Goal: Task Accomplishment & Management: Use online tool/utility

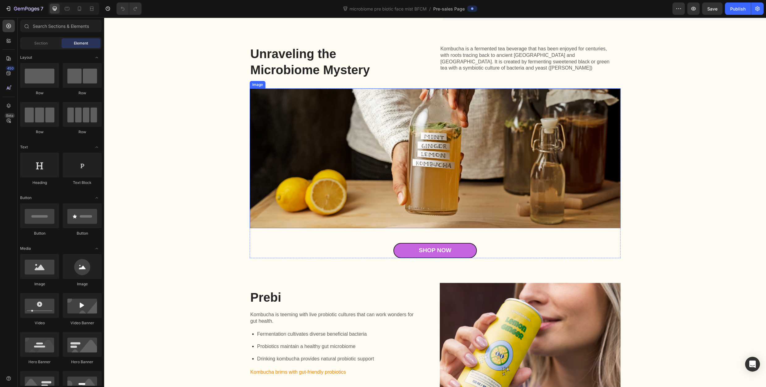
scroll to position [587, 0]
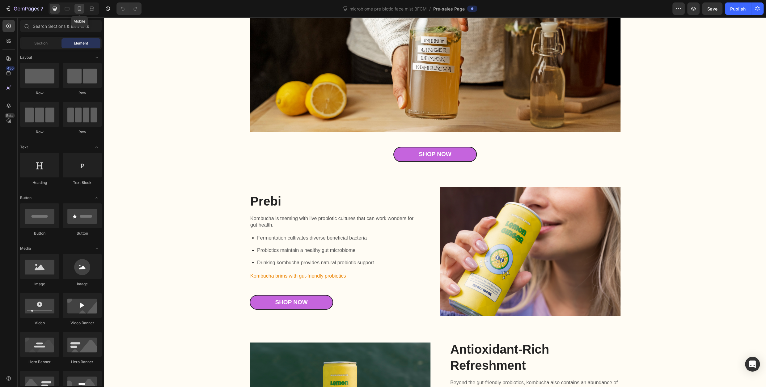
click at [80, 7] on icon at bounding box center [79, 9] width 6 height 6
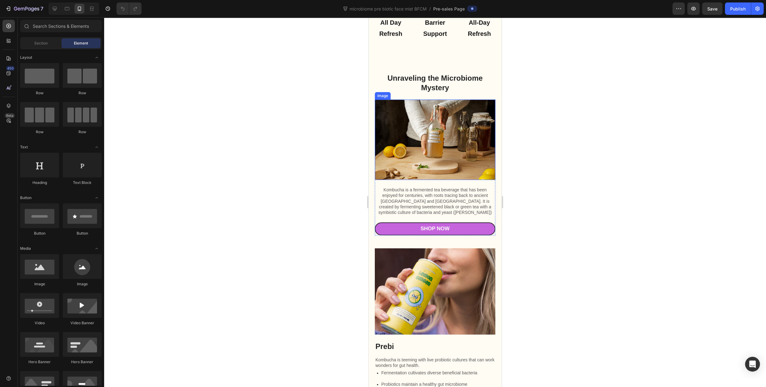
scroll to position [709, 0]
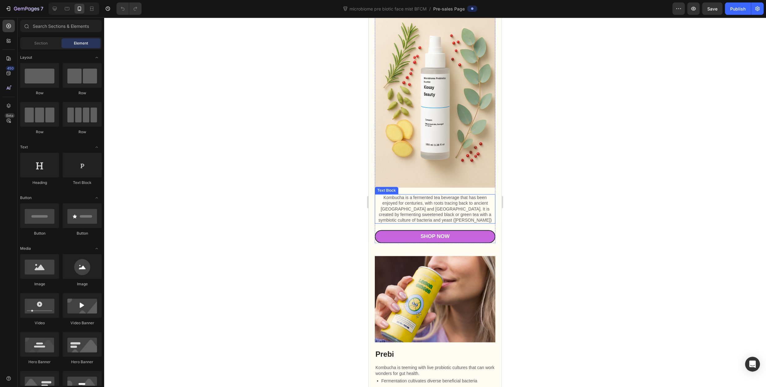
click at [432, 195] on p "Kombucha is a fermented tea beverage that has been enjoyed for centuries, with …" at bounding box center [434, 209] width 119 height 28
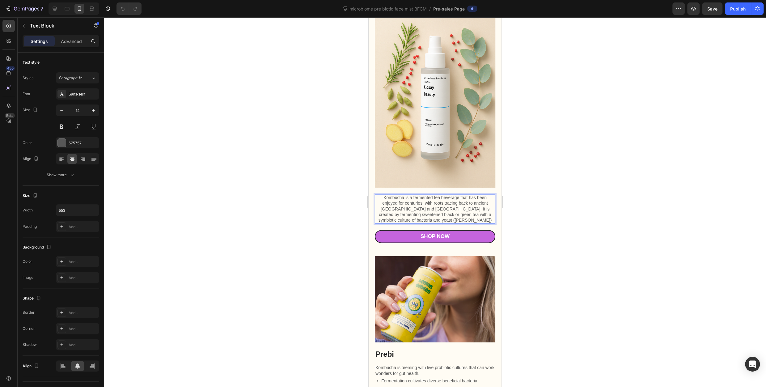
click at [466, 213] on p "Kombucha is a fermented tea beverage that has been enjoyed for centuries, with …" at bounding box center [434, 209] width 119 height 28
drag, startPoint x: 416, startPoint y: 200, endPoint x: 373, endPoint y: 192, distance: 43.8
click at [373, 192] on div "Unraveling the Microbiome Mystery Heading Kombucha is a fermented tea beverage …" at bounding box center [435, 100] width 133 height 286
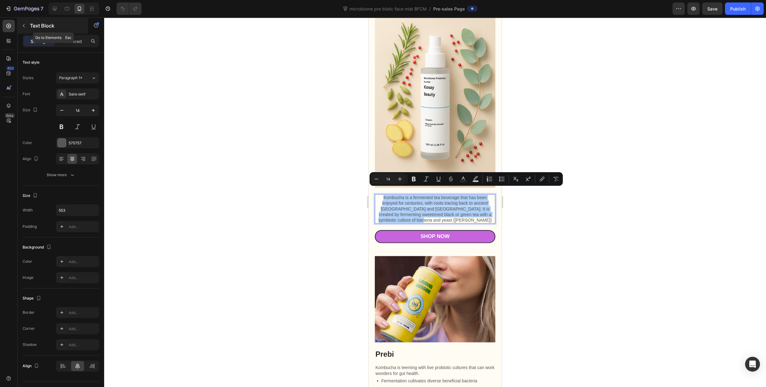
click at [28, 27] on button "button" at bounding box center [24, 26] width 10 height 10
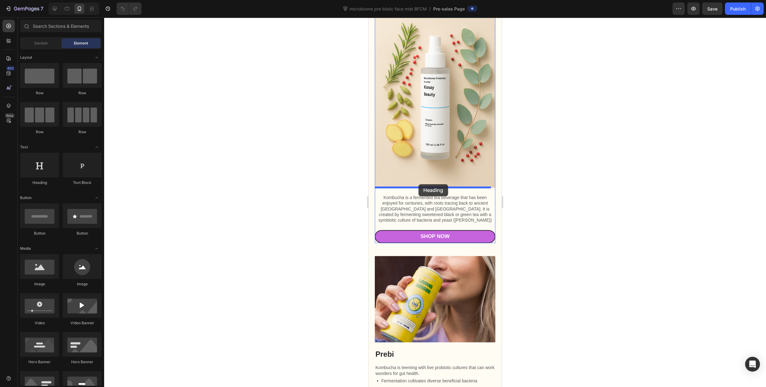
drag, startPoint x: 431, startPoint y: 195, endPoint x: 418, endPoint y: 184, distance: 16.9
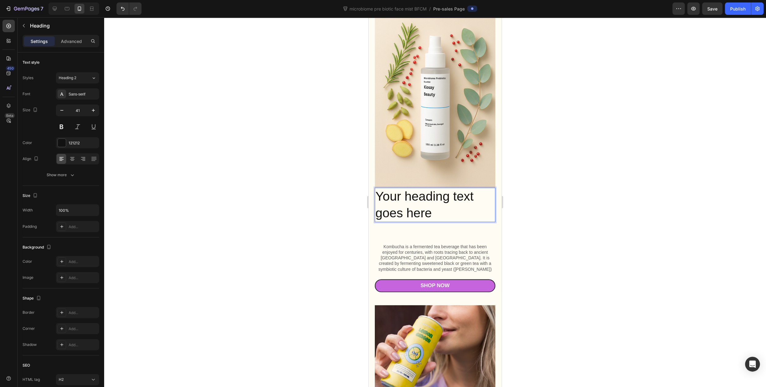
click at [441, 205] on h2 "Your heading text goes here" at bounding box center [435, 205] width 120 height 34
drag, startPoint x: 436, startPoint y: 207, endPoint x: 370, endPoint y: 182, distance: 70.9
click at [375, 188] on h2 "Your heading text goes here" at bounding box center [435, 205] width 120 height 34
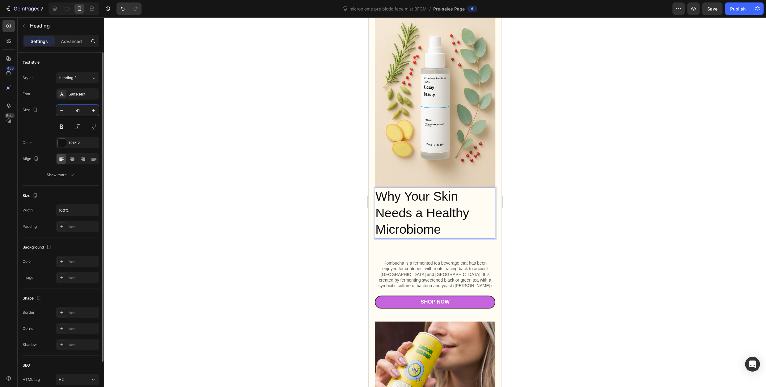
click at [74, 112] on input "41" at bounding box center [77, 110] width 20 height 11
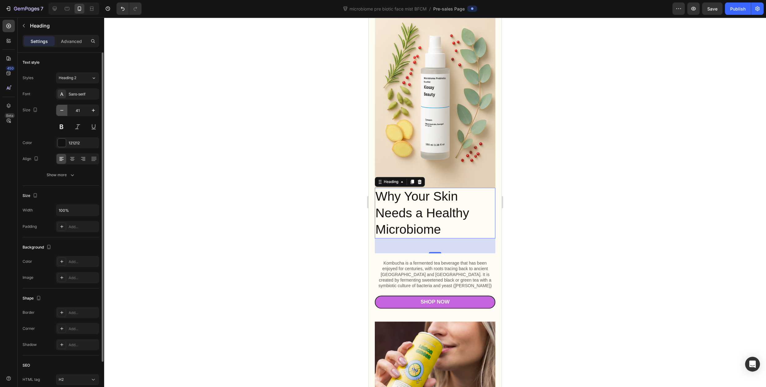
click at [65, 111] on icon "button" at bounding box center [62, 110] width 6 height 6
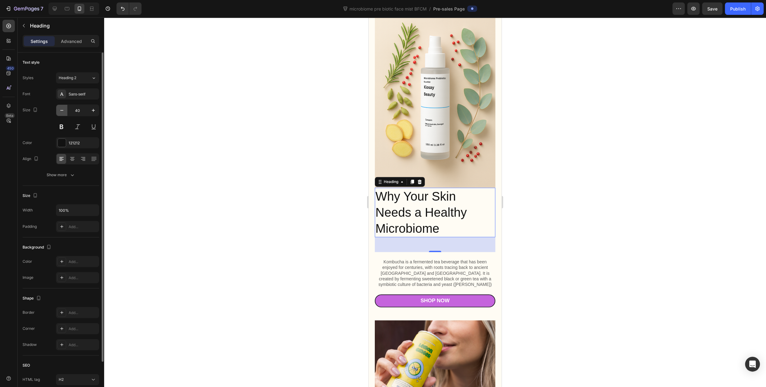
click at [65, 111] on button "button" at bounding box center [61, 110] width 11 height 11
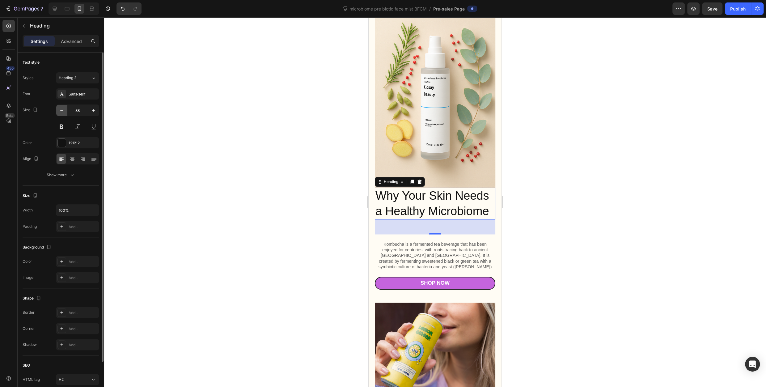
click at [65, 111] on button "button" at bounding box center [61, 110] width 11 height 11
click at [64, 111] on icon "button" at bounding box center [62, 110] width 6 height 6
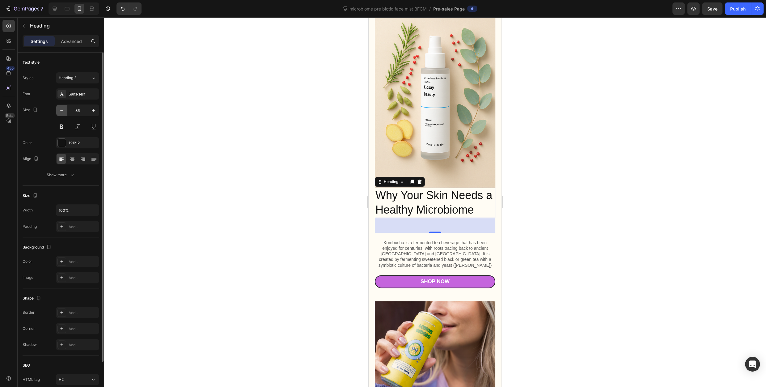
click at [64, 111] on icon "button" at bounding box center [62, 110] width 6 height 6
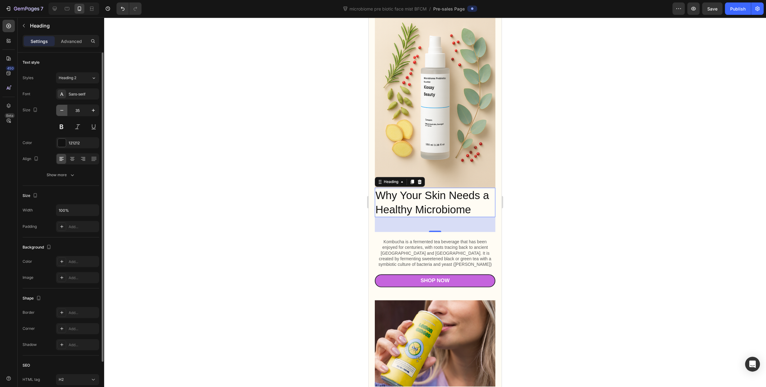
click at [64, 111] on icon "button" at bounding box center [62, 110] width 6 height 6
click at [63, 111] on icon "button" at bounding box center [62, 110] width 6 height 6
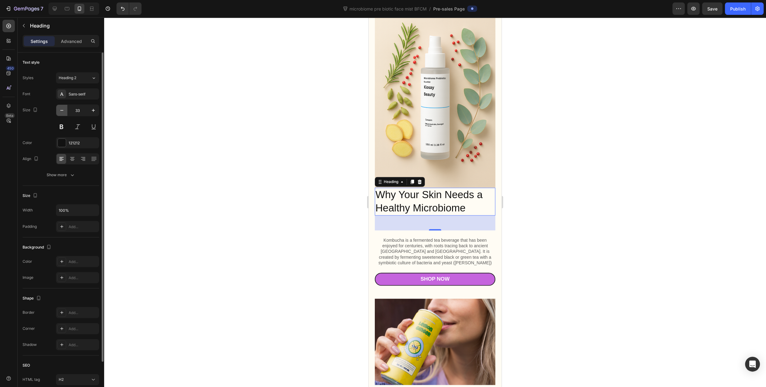
click at [63, 111] on icon "button" at bounding box center [62, 110] width 6 height 6
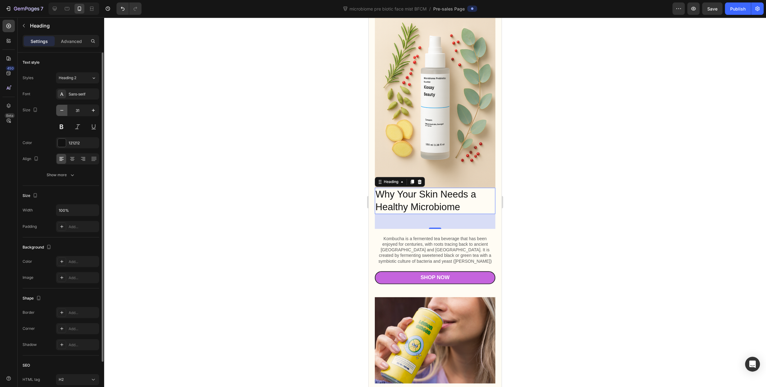
click at [63, 111] on icon "button" at bounding box center [62, 110] width 6 height 6
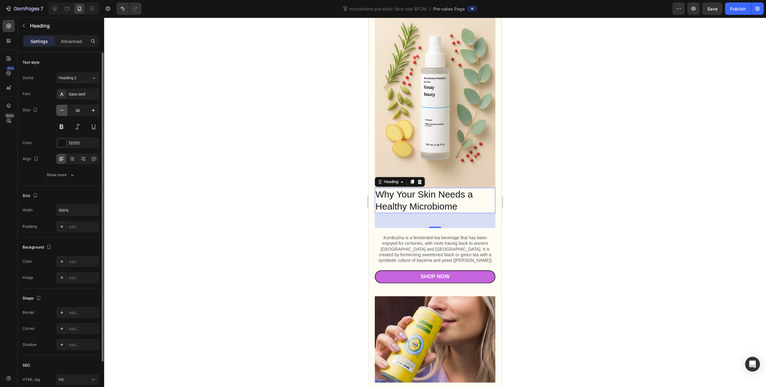
click at [63, 111] on icon "button" at bounding box center [62, 110] width 6 height 6
click at [63, 112] on icon "button" at bounding box center [62, 110] width 6 height 6
click at [63, 111] on icon "button" at bounding box center [62, 110] width 6 height 6
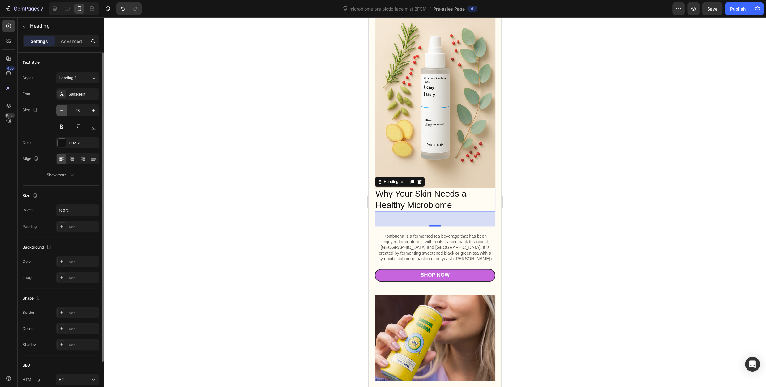
click at [63, 111] on icon "button" at bounding box center [62, 110] width 6 height 6
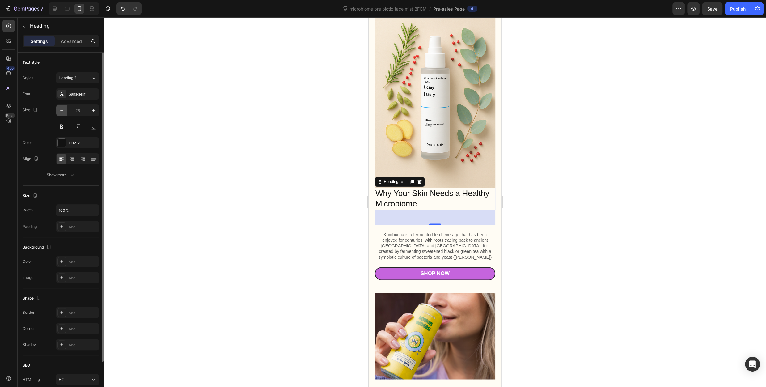
click at [63, 111] on icon "button" at bounding box center [62, 110] width 6 height 6
click at [63, 112] on icon "button" at bounding box center [62, 110] width 6 height 6
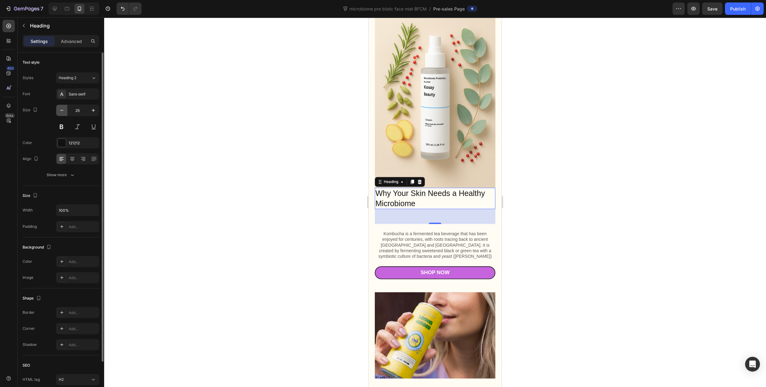
click at [63, 112] on icon "button" at bounding box center [62, 110] width 6 height 6
click at [63, 111] on icon "button" at bounding box center [62, 110] width 6 height 6
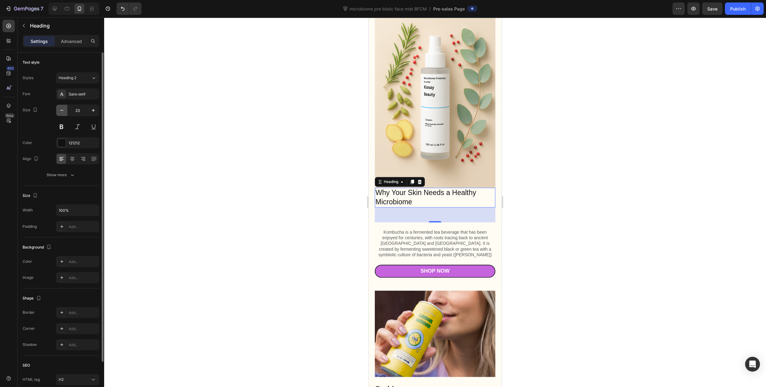
click at [63, 111] on icon "button" at bounding box center [62, 110] width 6 height 6
click at [84, 107] on input "22" at bounding box center [77, 110] width 20 height 11
type input "\"
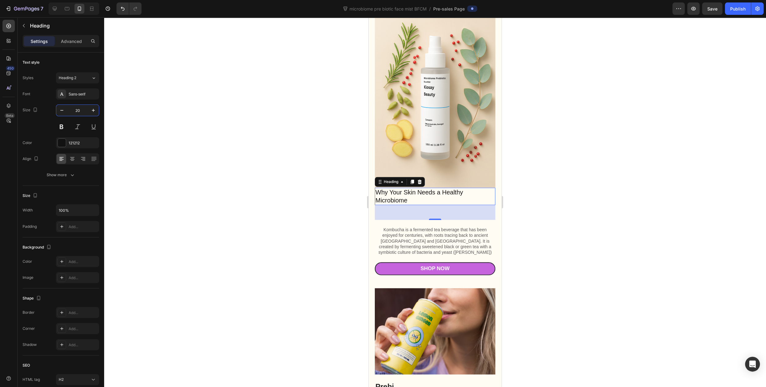
type input "20"
click at [549, 159] on div at bounding box center [435, 201] width 662 height 369
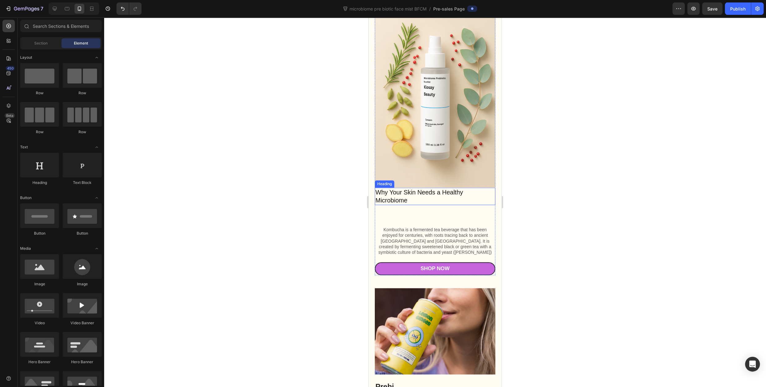
click at [405, 193] on p "Why Your Skin Needs a Healthy Microbiome" at bounding box center [434, 196] width 119 height 16
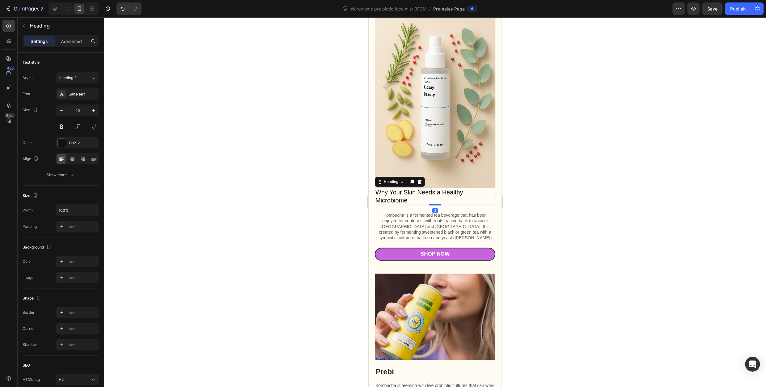
drag, startPoint x: 433, startPoint y: 212, endPoint x: 497, endPoint y: 195, distance: 65.7
click at [439, 190] on div "Why Your Skin Needs a Healthy Microbiome Heading 3" at bounding box center [435, 196] width 120 height 17
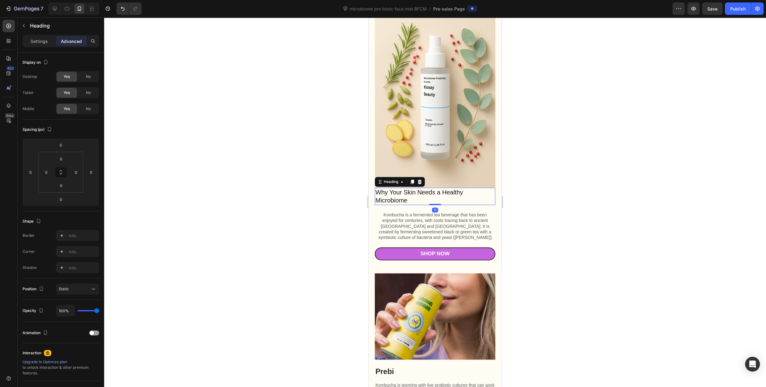
click at [543, 201] on div at bounding box center [435, 201] width 662 height 369
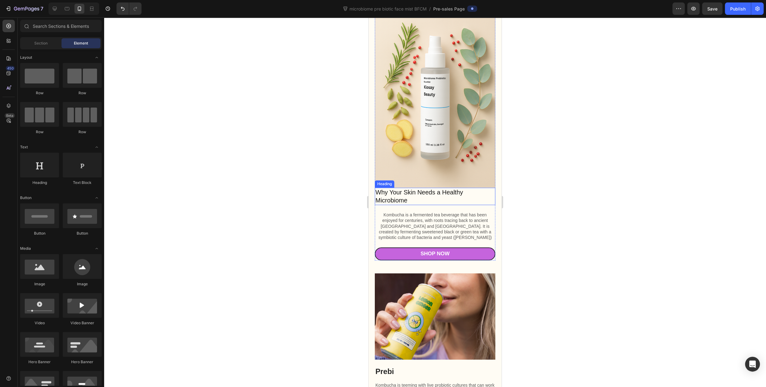
click at [441, 188] on p "Why Your Skin Needs a Healthy Microbiome" at bounding box center [434, 196] width 119 height 16
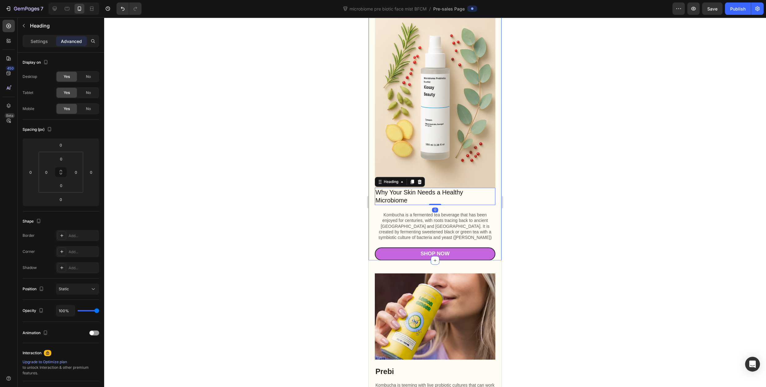
click at [574, 221] on div at bounding box center [435, 201] width 662 height 369
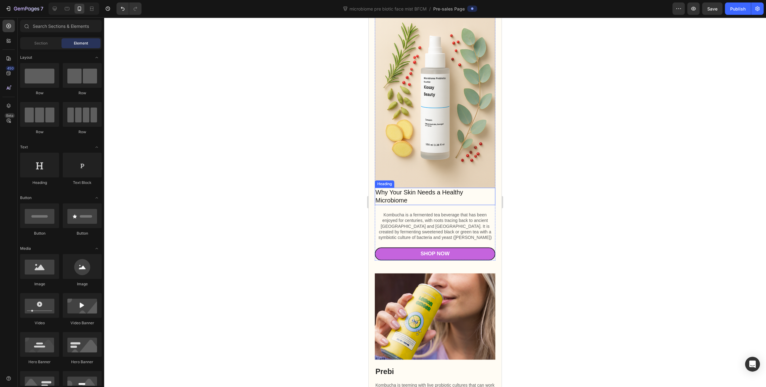
click at [441, 212] on p "Kombucha is a fermented tea beverage that has been enjoyed for centuries, with …" at bounding box center [434, 226] width 119 height 28
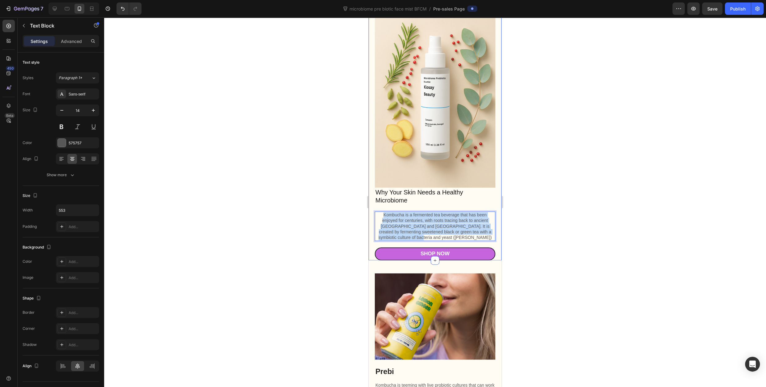
drag, startPoint x: 455, startPoint y: 229, endPoint x: 373, endPoint y: 209, distance: 84.7
click at [373, 209] on div "Unraveling the Microbiome Mystery Heading Kombucha is a fermented tea beverage …" at bounding box center [435, 108] width 133 height 303
click at [535, 209] on div at bounding box center [435, 201] width 662 height 369
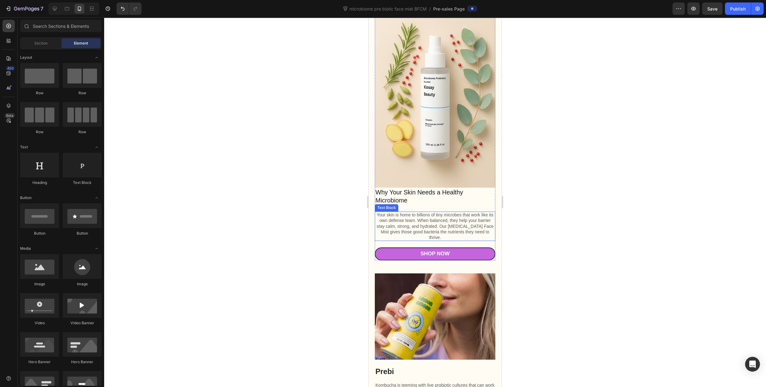
click at [452, 224] on p "Your skin is home to billions of tiny microbes that work like its own defense t…" at bounding box center [434, 226] width 119 height 28
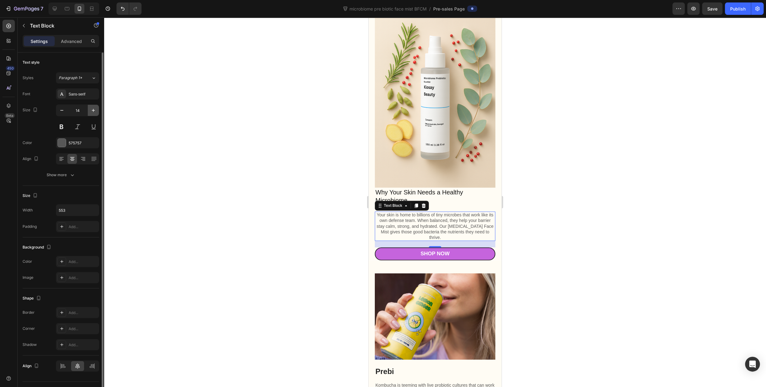
click at [94, 112] on icon "button" at bounding box center [93, 110] width 6 height 6
type input "16"
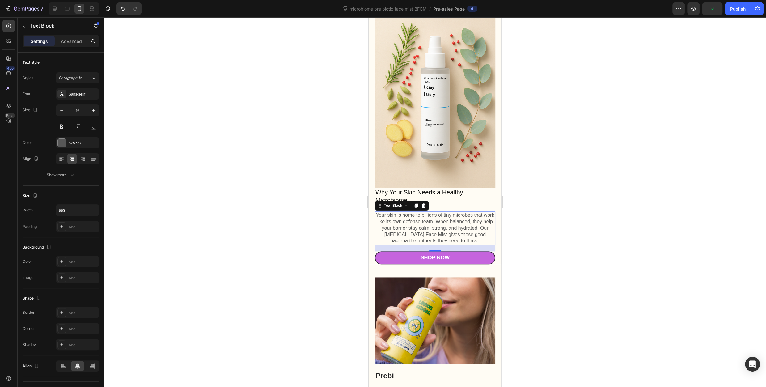
click at [617, 204] on div at bounding box center [435, 201] width 662 height 369
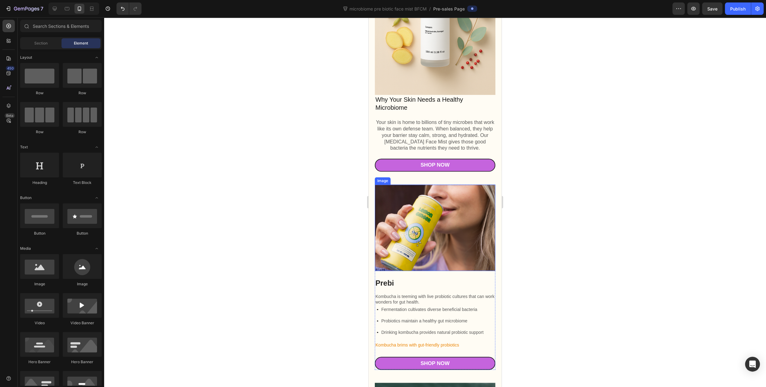
scroll to position [895, 0]
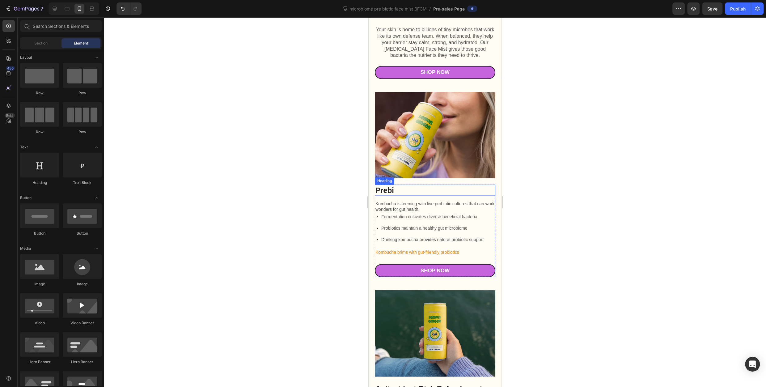
click at [399, 184] on h2 "Prebi" at bounding box center [435, 189] width 120 height 11
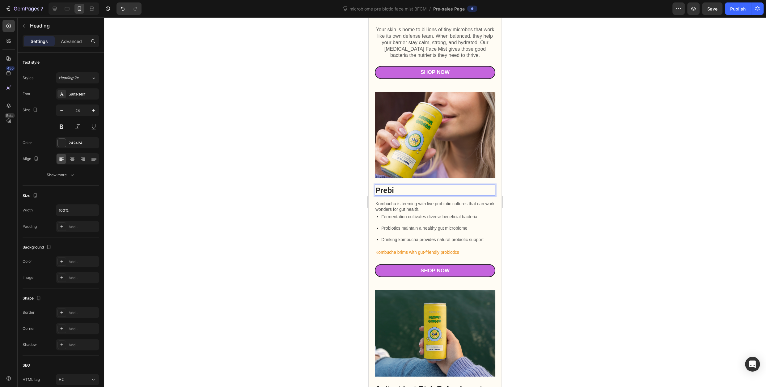
click at [417, 184] on h2 "Prebi" at bounding box center [435, 189] width 120 height 11
drag, startPoint x: 417, startPoint y: 179, endPoint x: 369, endPoint y: 184, distance: 48.2
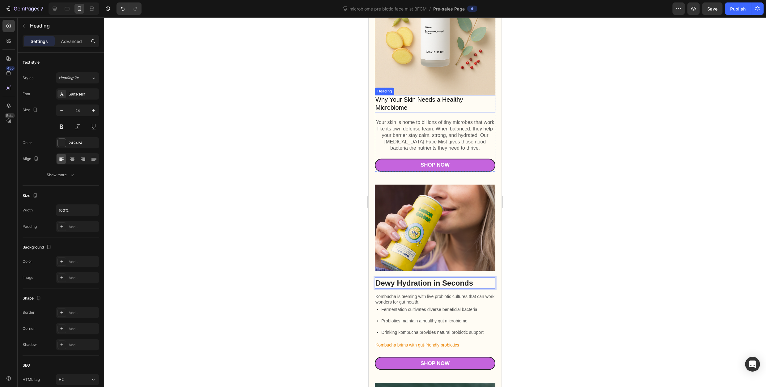
click at [435, 98] on p "Why Your Skin Needs a Healthy Microbiome" at bounding box center [434, 103] width 119 height 16
click at [407, 278] on p "Dewy Hydration in Seconds" at bounding box center [434, 283] width 119 height 10
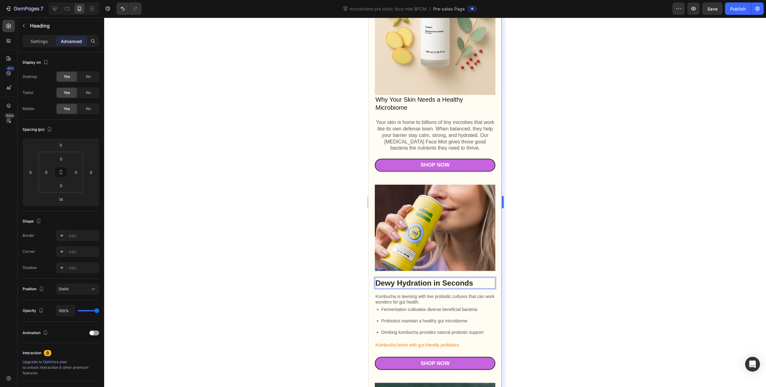
drag, startPoint x: 546, startPoint y: 283, endPoint x: 503, endPoint y: 276, distance: 44.4
click at [544, 282] on div at bounding box center [435, 201] width 662 height 369
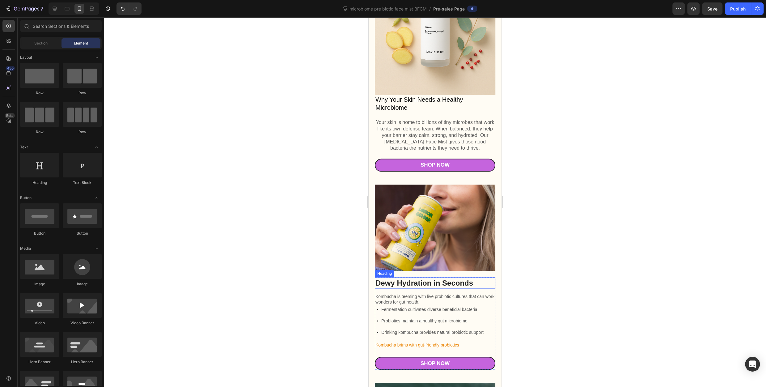
click at [481, 278] on p "Dewy Hydration in Seconds" at bounding box center [434, 283] width 119 height 10
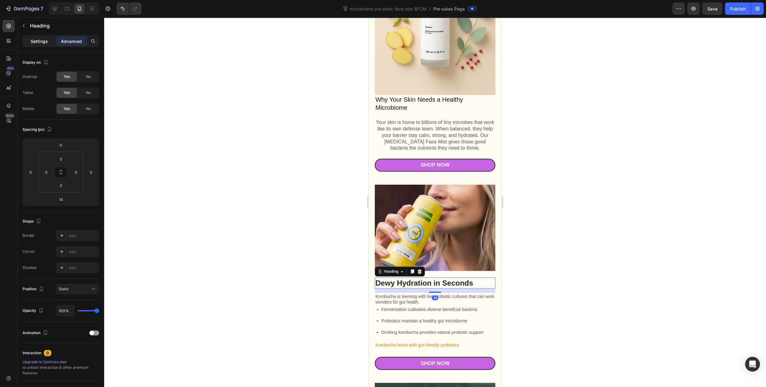
click at [35, 44] on div "Settings" at bounding box center [39, 41] width 31 height 10
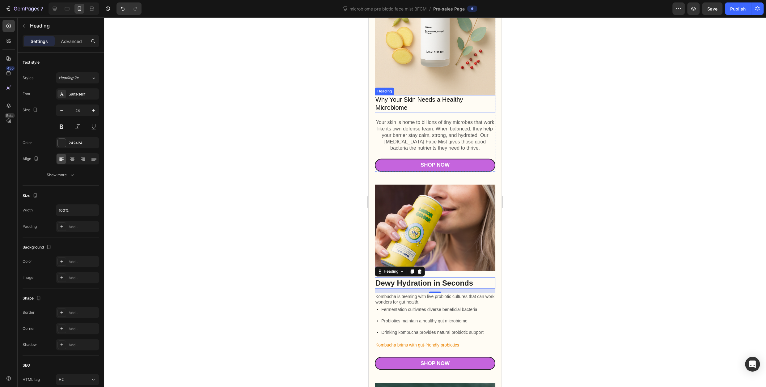
click at [425, 95] on h2 "Why Your Skin Needs a Healthy Microbiome" at bounding box center [435, 103] width 120 height 17
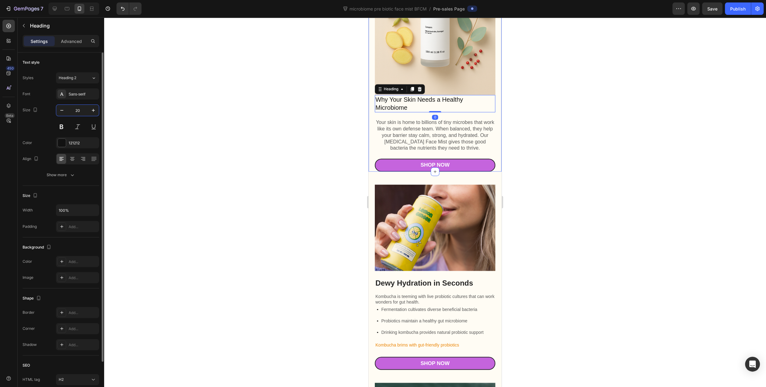
click at [82, 111] on input "20" at bounding box center [77, 110] width 20 height 11
click at [94, 112] on icon "button" at bounding box center [93, 110] width 6 height 6
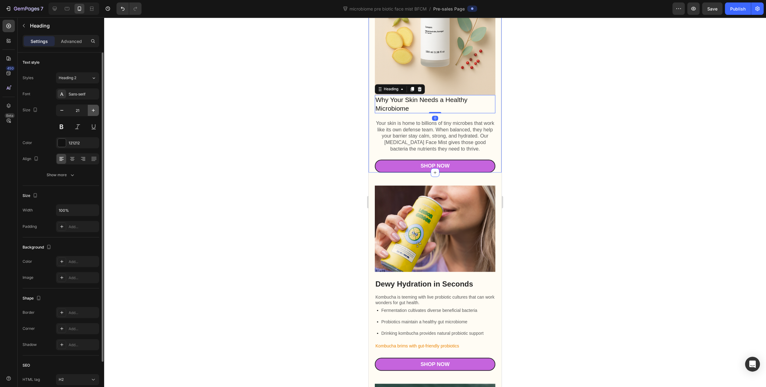
click at [94, 112] on icon "button" at bounding box center [93, 110] width 6 height 6
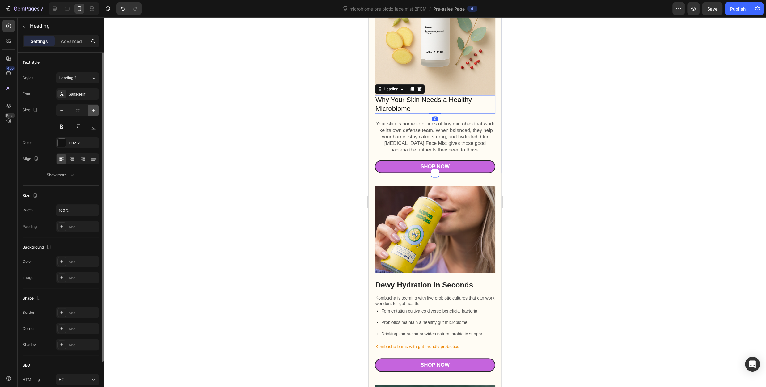
click at [94, 112] on icon "button" at bounding box center [93, 110] width 6 height 6
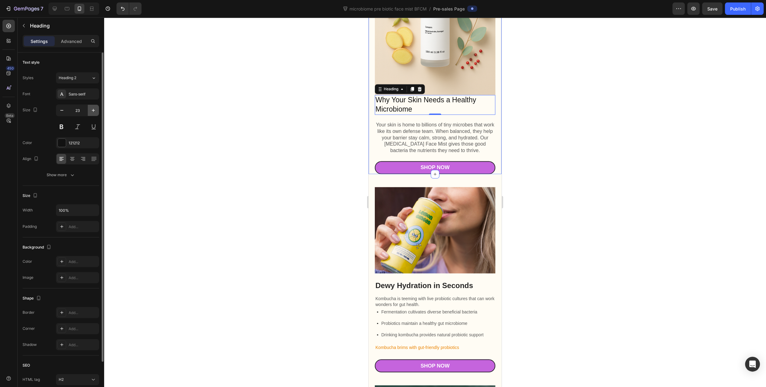
click at [94, 112] on icon "button" at bounding box center [93, 110] width 6 height 6
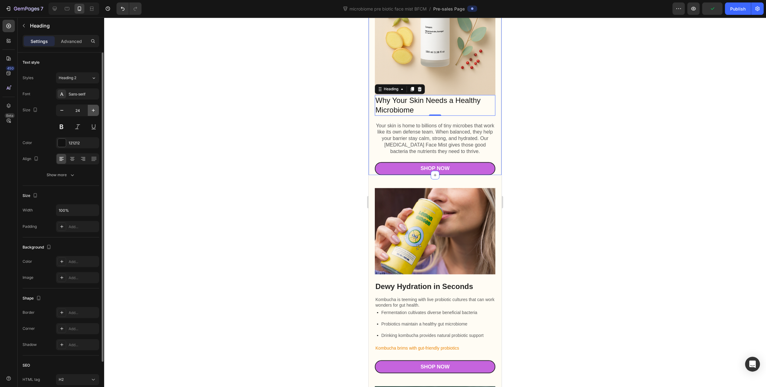
click at [94, 112] on icon "button" at bounding box center [93, 110] width 6 height 6
click at [56, 111] on div "25" at bounding box center [77, 110] width 43 height 12
click at [65, 110] on button "button" at bounding box center [61, 110] width 11 height 11
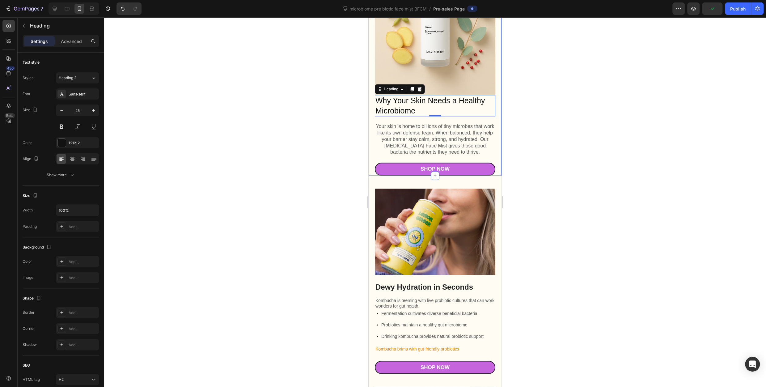
type input "24"
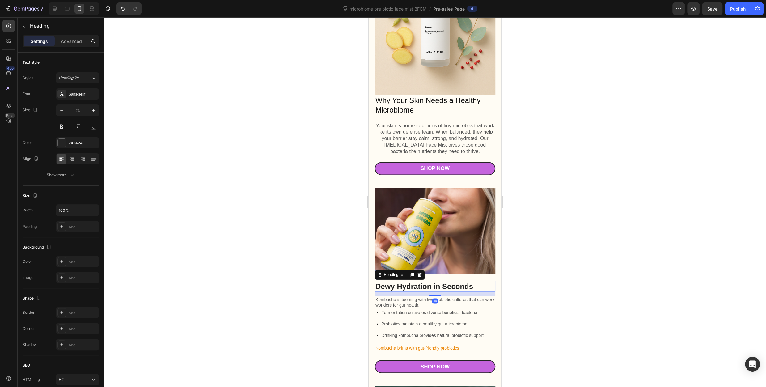
click at [435, 281] on p "Dewy Hydration in Seconds" at bounding box center [434, 286] width 119 height 10
click at [436, 99] on p "Why Your Skin Needs a Healthy Microbiome" at bounding box center [434, 104] width 119 height 19
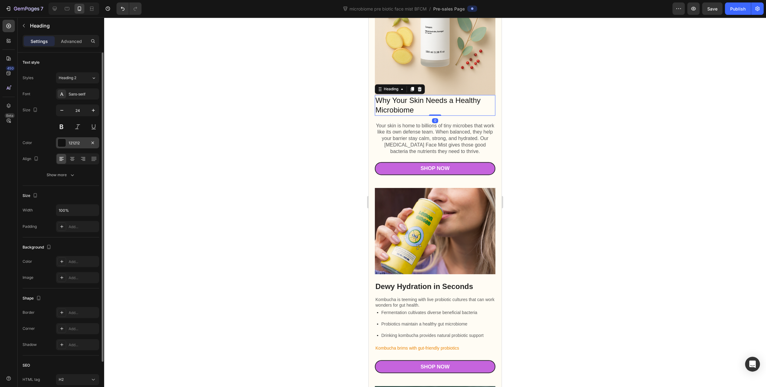
click at [74, 142] on div "121212" at bounding box center [78, 143] width 18 height 6
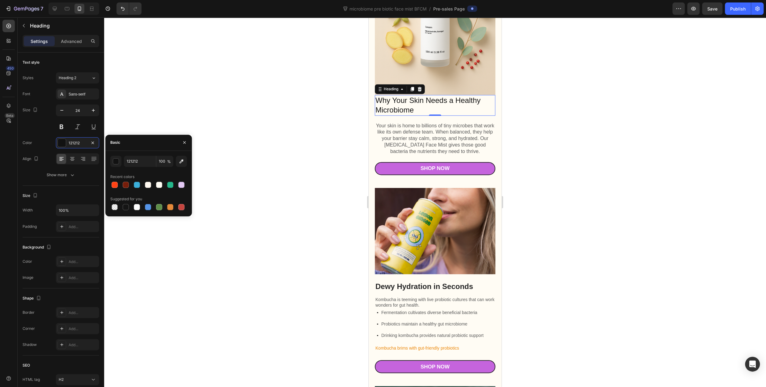
click at [271, 255] on div at bounding box center [435, 201] width 662 height 369
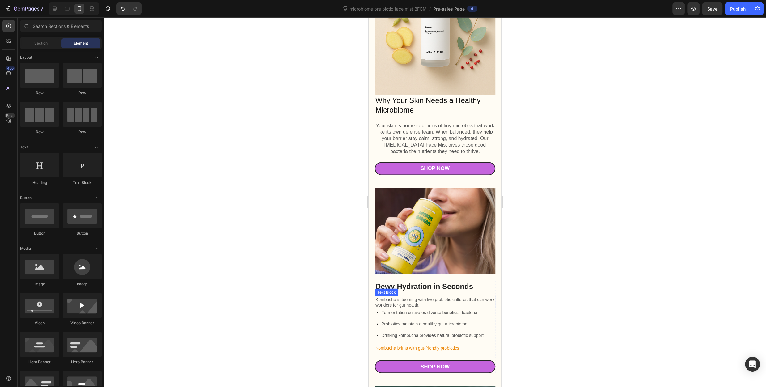
click at [411, 281] on p "Dewy Hydration in Seconds" at bounding box center [434, 286] width 119 height 10
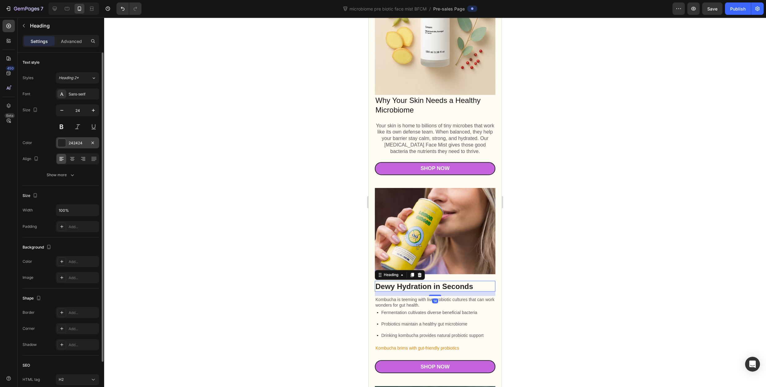
click at [79, 146] on div "242424" at bounding box center [77, 142] width 43 height 11
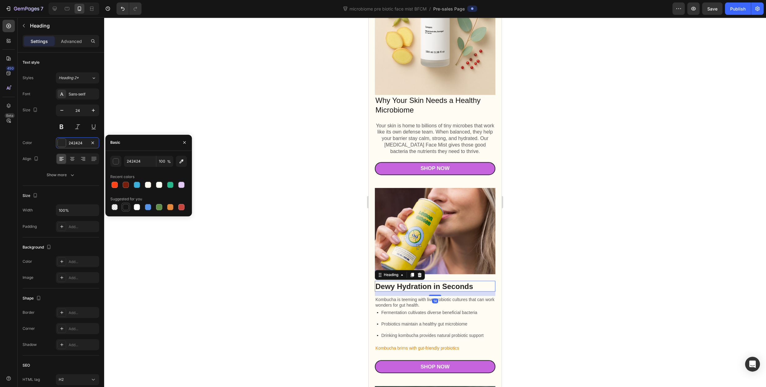
click at [124, 209] on div at bounding box center [126, 207] width 6 height 6
type input "151515"
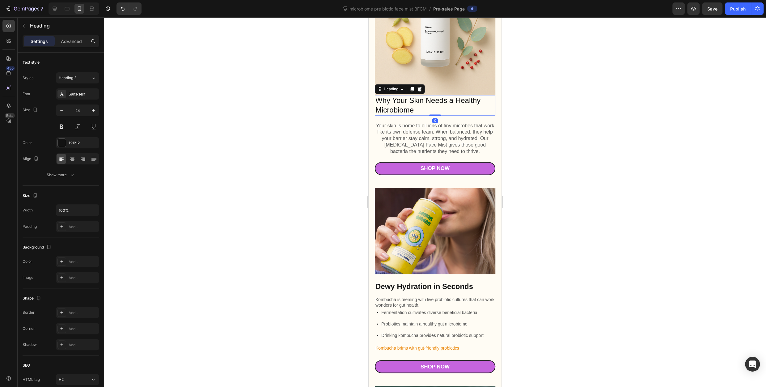
click at [429, 101] on p "Why Your Skin Needs a Healthy Microbiome" at bounding box center [434, 104] width 119 height 19
click at [80, 141] on div "121212" at bounding box center [78, 143] width 18 height 6
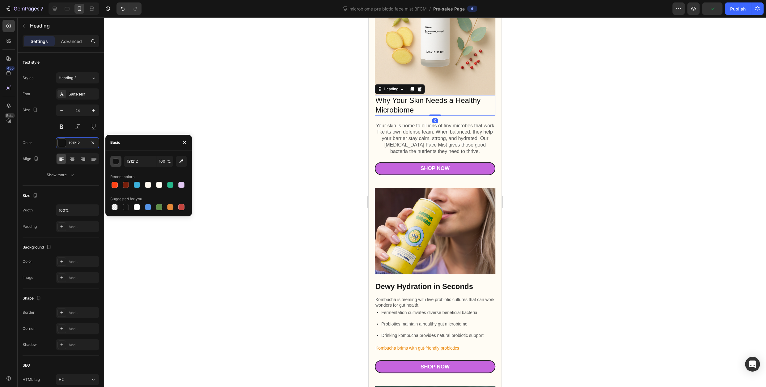
click at [116, 163] on div "button" at bounding box center [116, 161] width 6 height 6
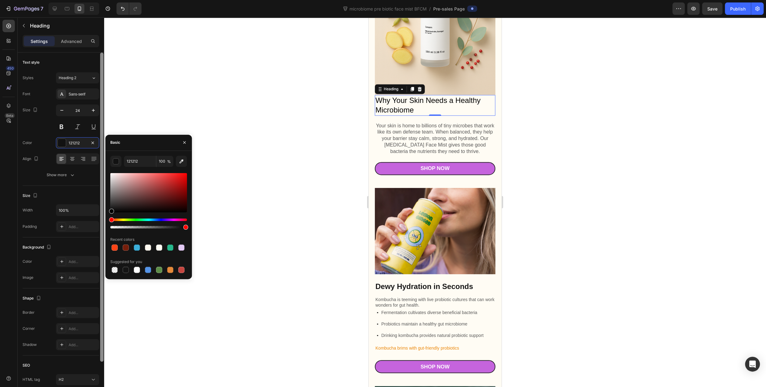
drag, startPoint x: 121, startPoint y: 208, endPoint x: 101, endPoint y: 219, distance: 22.7
click at [101, 219] on div "450 Beta Sections(18) Elements(86) Section Element Hero Section Product Detail …" at bounding box center [52, 201] width 104 height 369
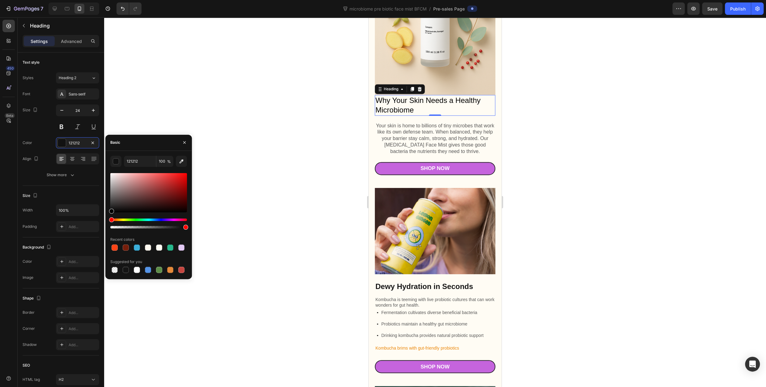
click at [229, 189] on div at bounding box center [435, 201] width 662 height 369
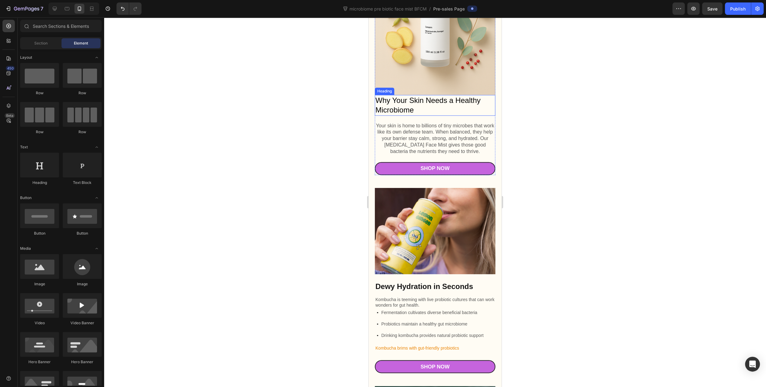
click at [427, 95] on p "Why Your Skin Needs a Healthy Microbiome" at bounding box center [434, 104] width 119 height 19
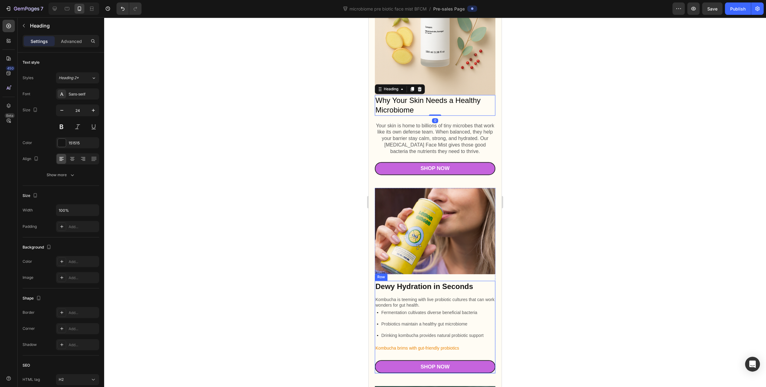
click at [408, 281] on p "Dewy Hydration in Seconds" at bounding box center [434, 286] width 119 height 10
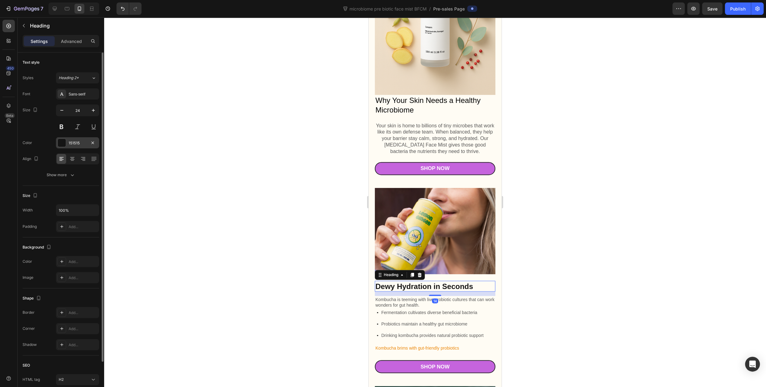
drag, startPoint x: 69, startPoint y: 143, endPoint x: 74, endPoint y: 143, distance: 5.0
click at [68, 143] on div "151515" at bounding box center [77, 142] width 43 height 11
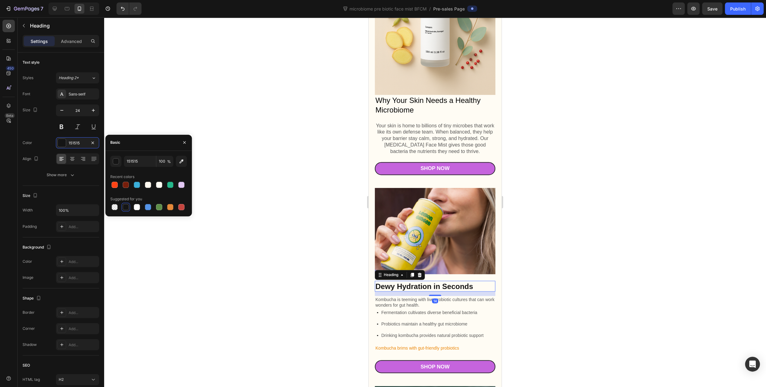
click at [124, 211] on div at bounding box center [125, 207] width 9 height 9
click at [124, 208] on div at bounding box center [126, 207] width 6 height 6
click at [116, 163] on div "button" at bounding box center [116, 161] width 6 height 6
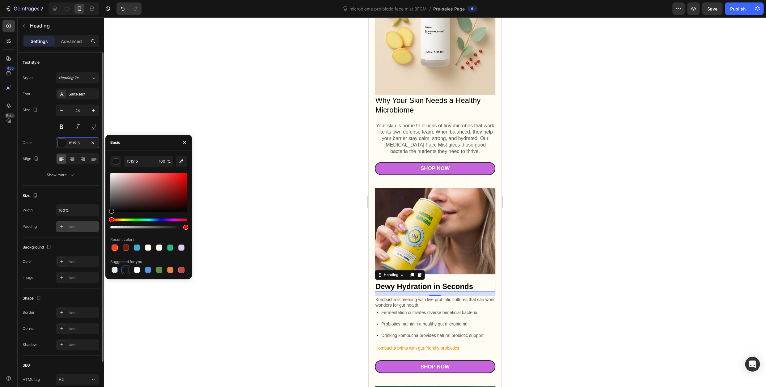
drag, startPoint x: 115, startPoint y: 201, endPoint x: 98, endPoint y: 225, distance: 29.1
click at [97, 226] on div "450 Beta Sections(18) Elements(86) Section Element Hero Section Product Detail …" at bounding box center [52, 201] width 104 height 369
click at [233, 181] on div at bounding box center [435, 201] width 662 height 369
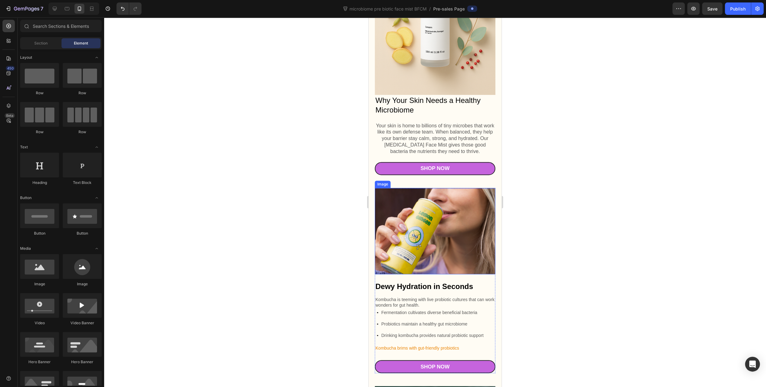
click at [410, 281] on p "Dewy Hydration in Seconds" at bounding box center [434, 286] width 119 height 10
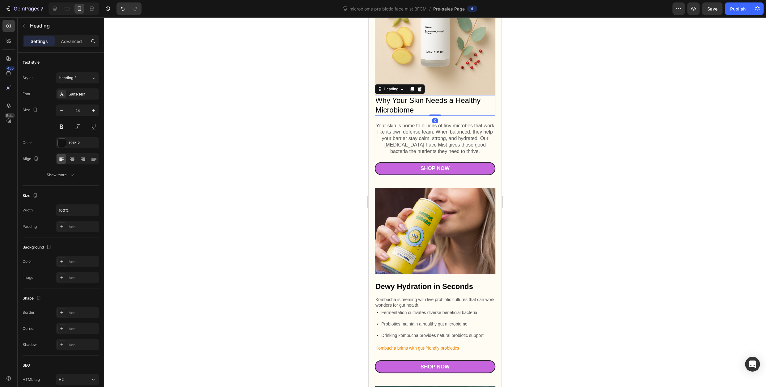
click at [432, 99] on p "Why Your Skin Needs a Healthy Microbiome" at bounding box center [434, 104] width 119 height 19
click at [413, 281] on p "Dewy Hydration in Seconds" at bounding box center [434, 286] width 119 height 10
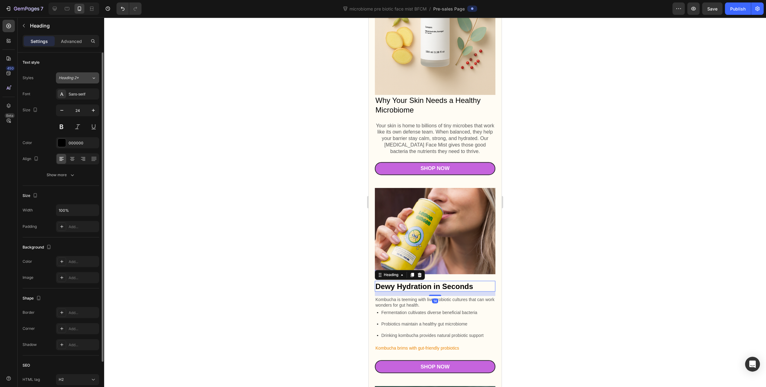
click at [85, 79] on div "Heading 2*" at bounding box center [75, 78] width 32 height 6
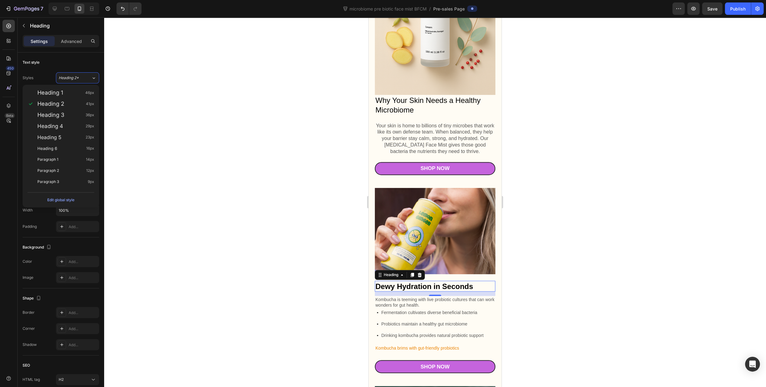
click at [210, 141] on div at bounding box center [435, 201] width 662 height 369
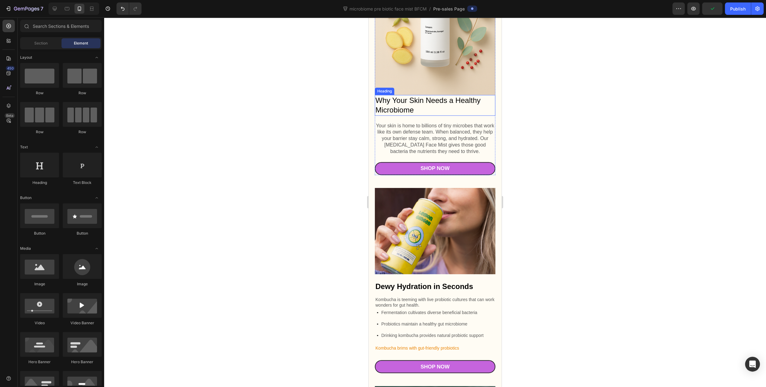
click at [447, 101] on p "Why Your Skin Needs a Healthy Microbiome" at bounding box center [434, 104] width 119 height 19
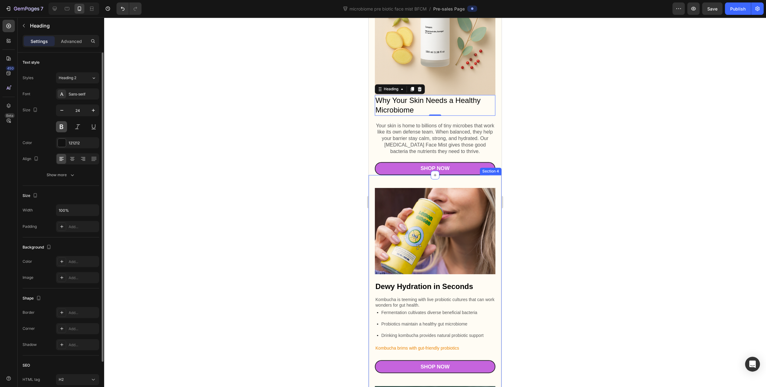
click at [61, 127] on button at bounding box center [61, 126] width 11 height 11
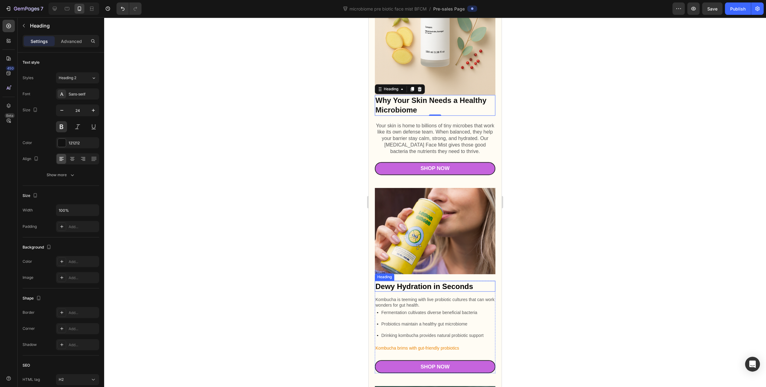
click at [399, 281] on p "Dewy Hydration in Seconds" at bounding box center [434, 286] width 119 height 10
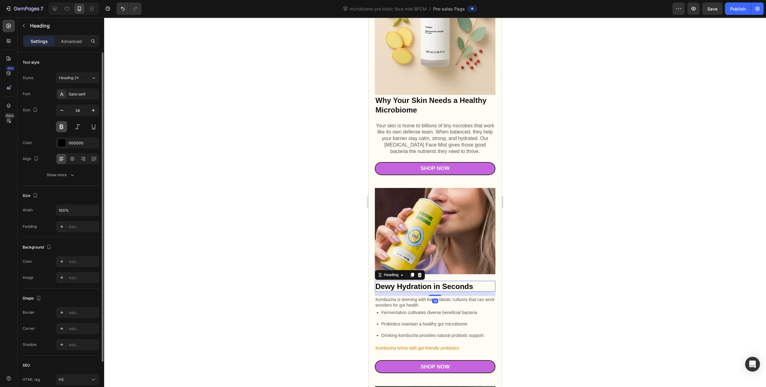
click at [62, 131] on button at bounding box center [61, 126] width 11 height 11
click at [230, 170] on div at bounding box center [435, 201] width 662 height 369
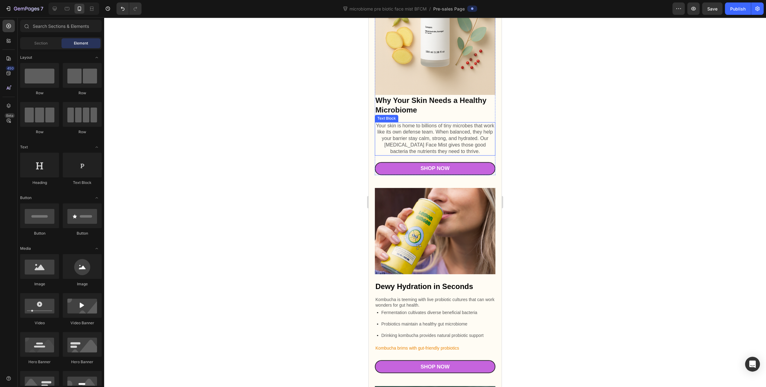
click at [469, 96] on p "Why Your Skin Needs a Healthy Microbiome" at bounding box center [434, 104] width 119 height 19
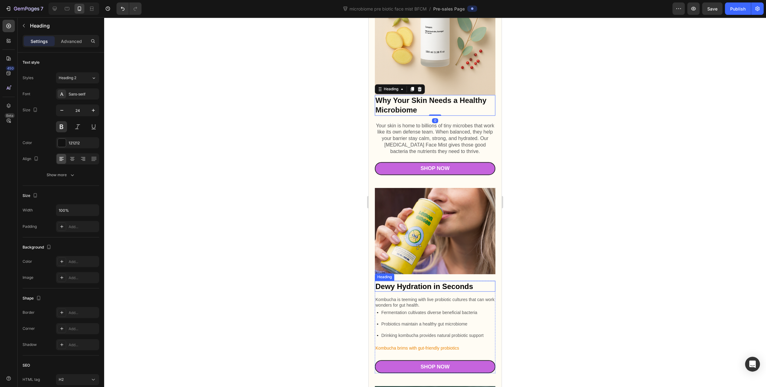
click at [402, 281] on p "Dewy Hydration in Seconds" at bounding box center [434, 286] width 119 height 10
click at [442, 96] on p "Why Your Skin Needs a Healthy Microbiome" at bounding box center [434, 104] width 119 height 19
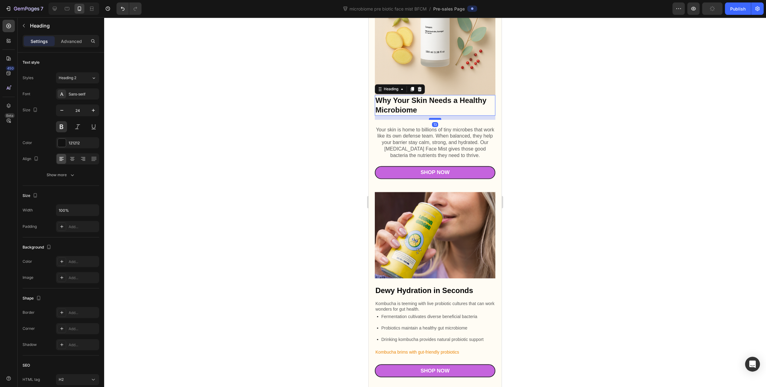
drag, startPoint x: 433, startPoint y: 108, endPoint x: 435, endPoint y: 112, distance: 4.4
click at [435, 112] on div "Image Why Your Skin Needs a Healthy Microbiome Heading 13 Your skin is home to …" at bounding box center [435, 46] width 120 height 264
click at [435, 114] on div "Image Why Your Skin Needs a Healthy Microbiome Heading 13 Your skin is home to …" at bounding box center [435, 46] width 120 height 264
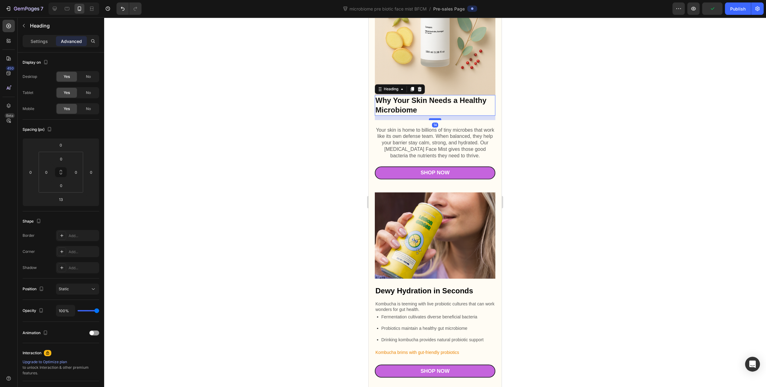
click at [435, 118] on div at bounding box center [435, 119] width 12 height 2
type input "14"
click at [546, 110] on div at bounding box center [435, 201] width 662 height 369
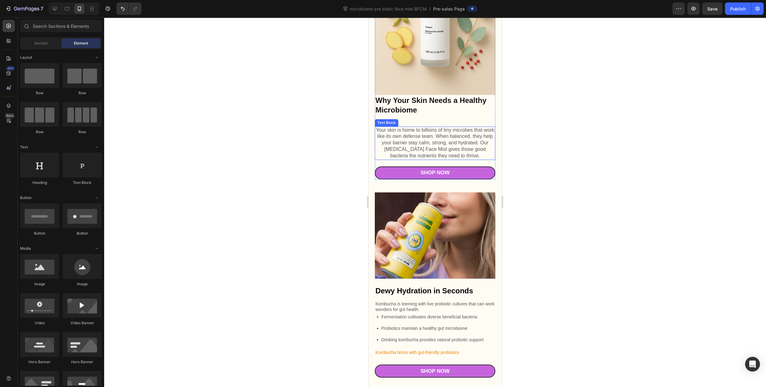
click at [454, 129] on p "Your skin is home to billions of tiny microbes that work like its own defense t…" at bounding box center [434, 143] width 119 height 32
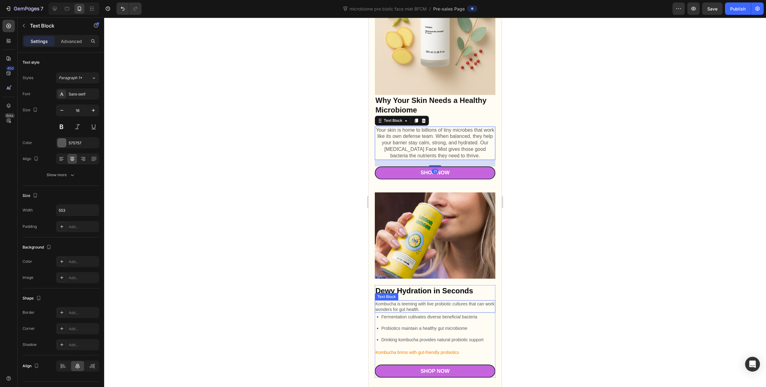
click at [453, 301] on p "Kombucha is teeming with live probiotic cultures that can work wonders for gut …" at bounding box center [434, 306] width 119 height 11
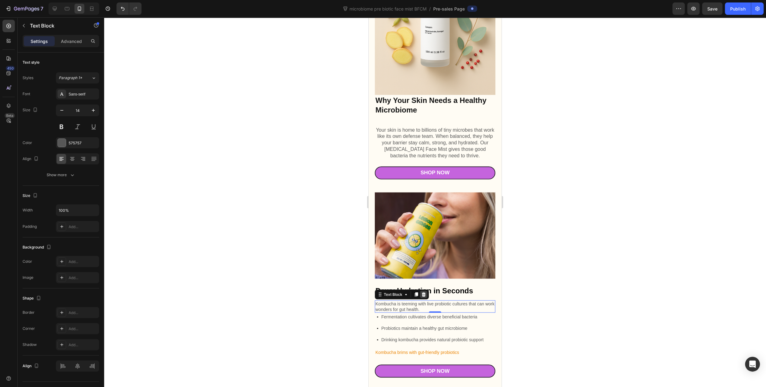
click at [421, 292] on icon at bounding box center [423, 294] width 5 height 5
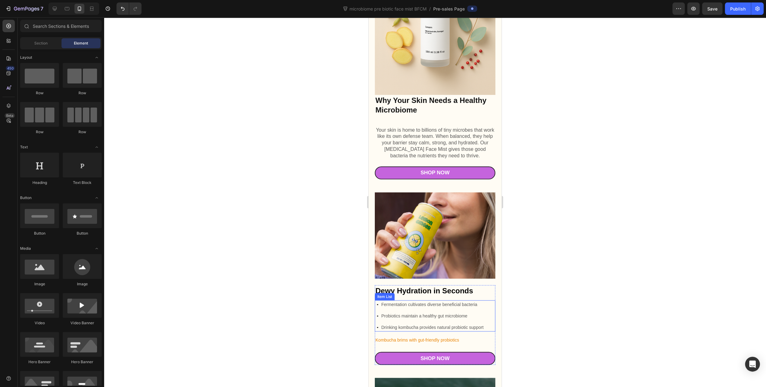
click at [424, 301] on p "Fermentation cultivates diverse beneficial bacteria" at bounding box center [432, 304] width 102 height 6
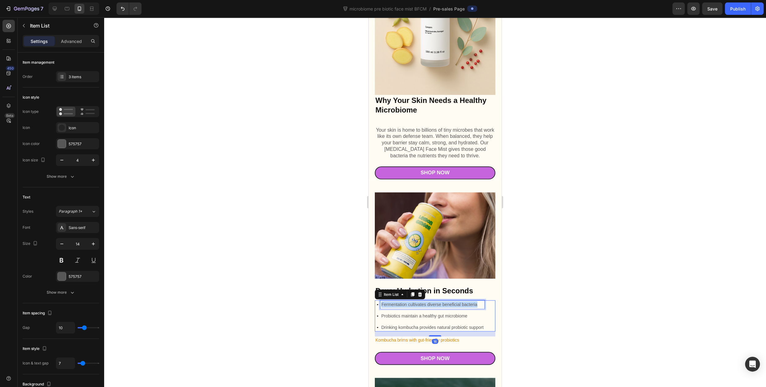
click at [424, 301] on p "Fermentation cultivates diverse beneficial bacteria" at bounding box center [432, 304] width 102 height 6
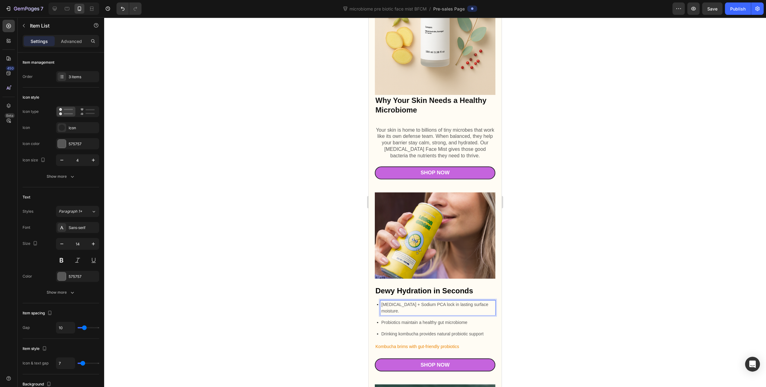
drag, startPoint x: 511, startPoint y: 303, endPoint x: 508, endPoint y: 301, distance: 3.5
click at [510, 303] on div at bounding box center [435, 201] width 662 height 369
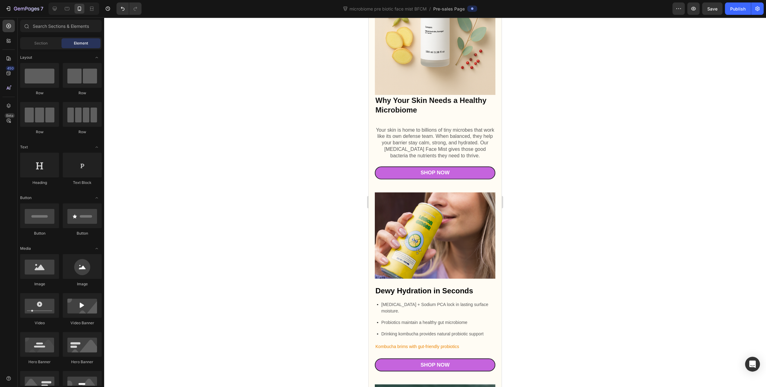
click at [474, 300] on div "[MEDICAL_DATA] + Sodium PCA lock in lasting surface moisture." at bounding box center [437, 307] width 115 height 15
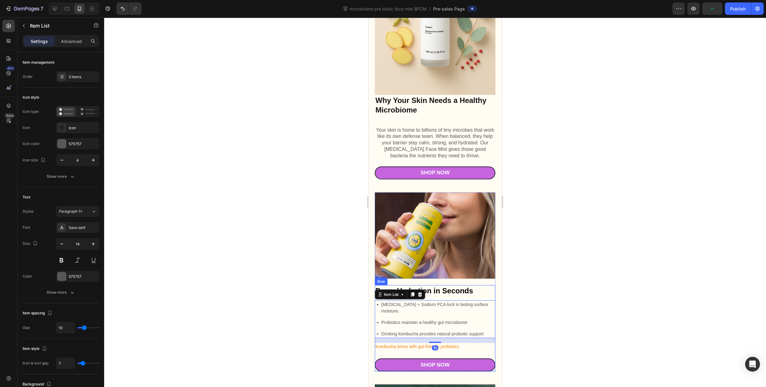
drag, startPoint x: 426, startPoint y: 289, endPoint x: 417, endPoint y: 292, distance: 9.8
click at [425, 289] on div "Dewy Hydration in Seconds Heading [MEDICAL_DATA] + Sodium PCA lock in lasting s…" at bounding box center [435, 328] width 120 height 86
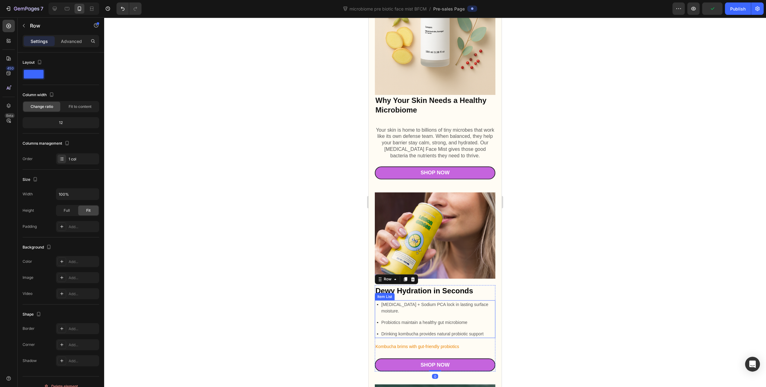
click at [415, 301] on p "[MEDICAL_DATA] + Sodium PCA lock in lasting surface moisture." at bounding box center [437, 307] width 113 height 13
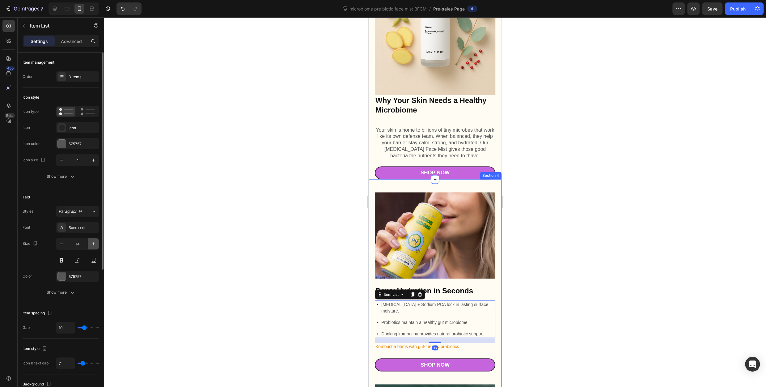
click at [93, 244] on icon "button" at bounding box center [93, 243] width 3 height 3
type input "15"
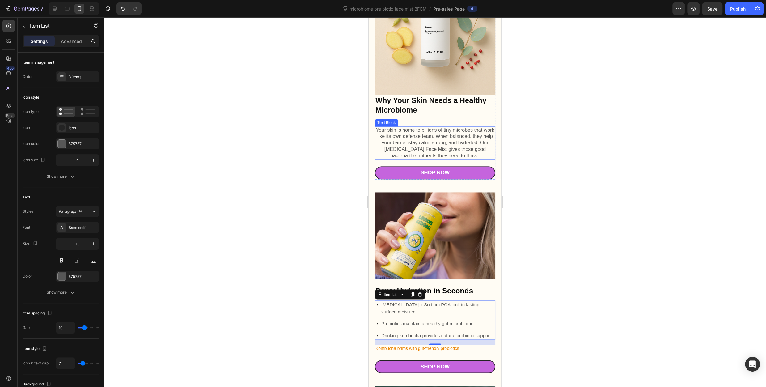
click at [423, 134] on p "Your skin is home to billions of tiny microbes that work like its own defense t…" at bounding box center [434, 143] width 119 height 32
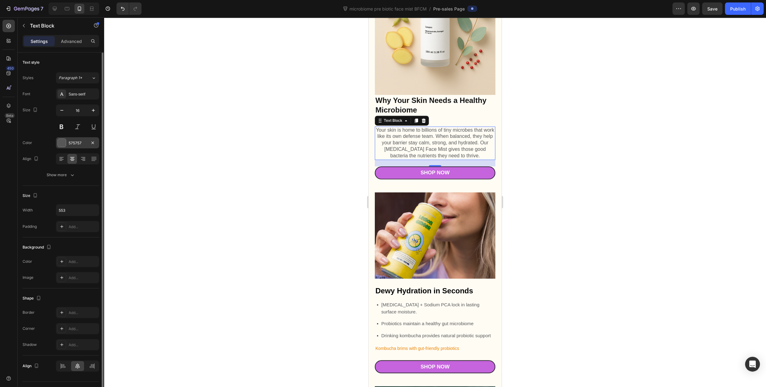
click at [64, 145] on div at bounding box center [62, 143] width 8 height 8
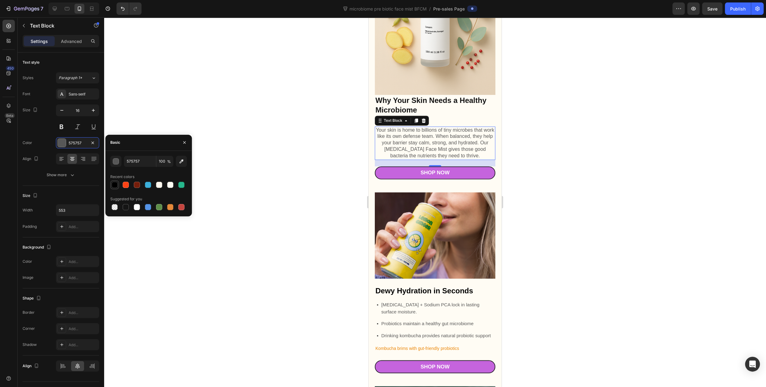
click at [112, 186] on div at bounding box center [115, 185] width 6 height 6
type input "000000"
click at [423, 301] on p "[MEDICAL_DATA] + Sodium PCA lock in lasting surface moisture." at bounding box center [437, 308] width 113 height 14
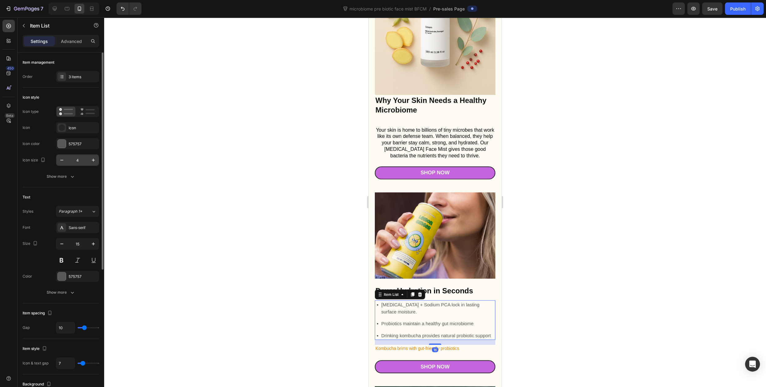
drag, startPoint x: 86, startPoint y: 146, endPoint x: 86, endPoint y: 158, distance: 12.0
click at [86, 146] on div "575757" at bounding box center [77, 143] width 43 height 11
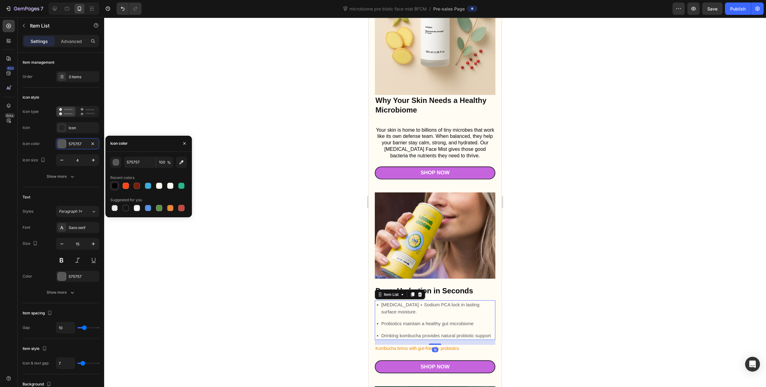
click at [115, 189] on div at bounding box center [114, 185] width 9 height 9
type input "000000"
click at [93, 162] on icon "button" at bounding box center [93, 160] width 6 height 6
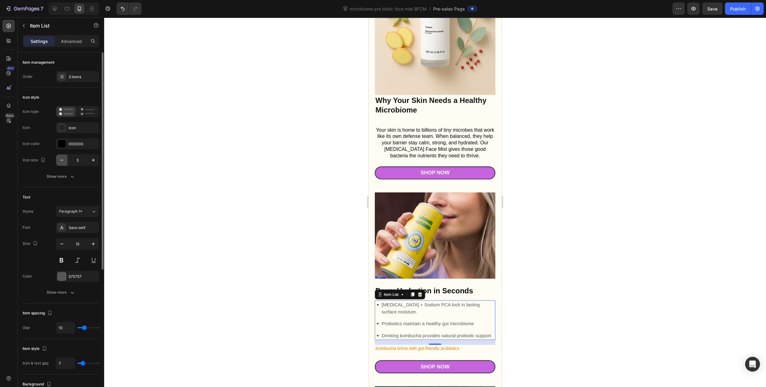
click at [61, 159] on icon "button" at bounding box center [62, 160] width 6 height 6
type input "4"
click at [92, 243] on icon "button" at bounding box center [93, 244] width 6 height 6
type input "16"
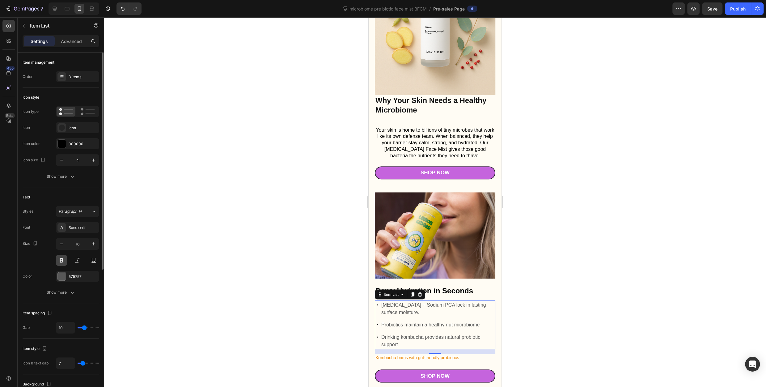
click at [59, 262] on button at bounding box center [61, 260] width 11 height 11
click at [619, 322] on div at bounding box center [435, 201] width 662 height 369
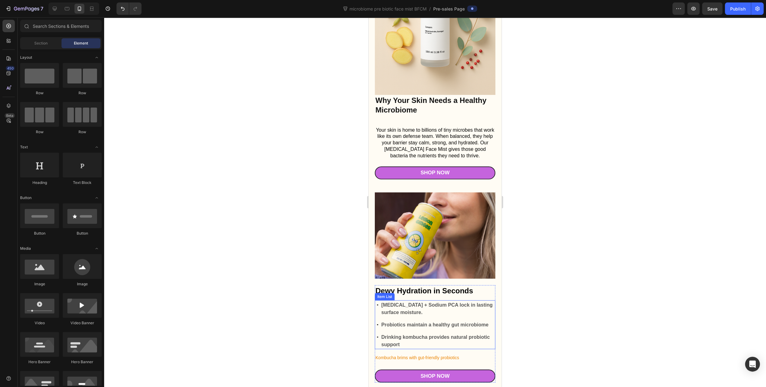
click at [445, 302] on p "[MEDICAL_DATA] + Sodium PCA lock in lasting surface moisture." at bounding box center [437, 308] width 113 height 15
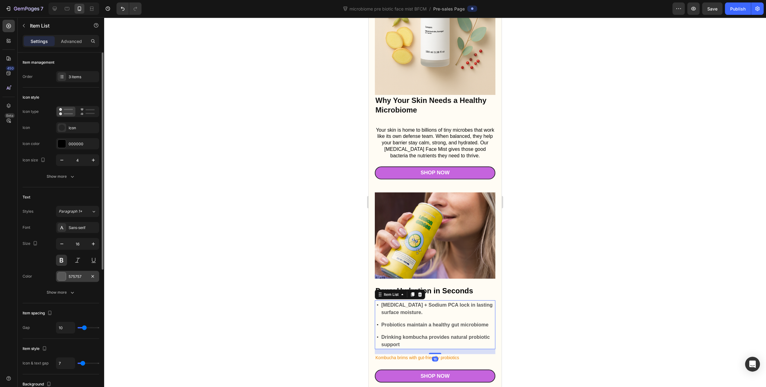
click at [81, 275] on div "575757" at bounding box center [78, 277] width 18 height 6
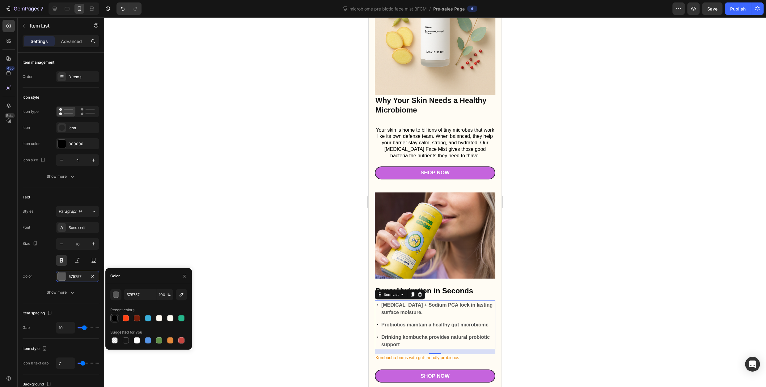
click at [115, 318] on div at bounding box center [115, 318] width 6 height 6
type input "000000"
click at [578, 269] on div at bounding box center [435, 201] width 662 height 369
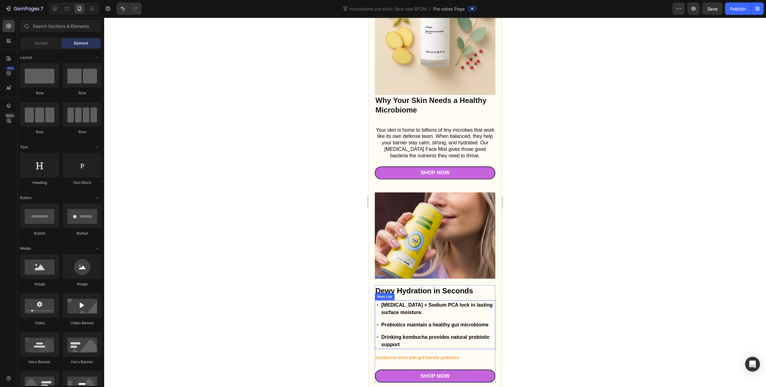
click at [464, 321] on p "Probiotics maintain a healthy gut microbiome" at bounding box center [437, 324] width 113 height 7
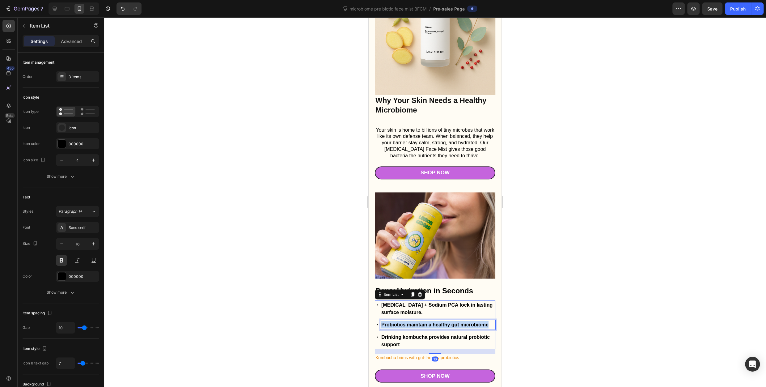
click at [464, 321] on p "Probiotics maintain a healthy gut microbiome" at bounding box center [437, 324] width 113 height 7
click at [449, 336] on p "Drinking kombucha provides natural probiotic support" at bounding box center [437, 340] width 113 height 15
click at [419, 333] on p "Drinking kombucha provides natural probiotic support" at bounding box center [437, 340] width 113 height 15
click at [418, 333] on p "Drinking kombucha provides natural probiotic support" at bounding box center [437, 340] width 113 height 15
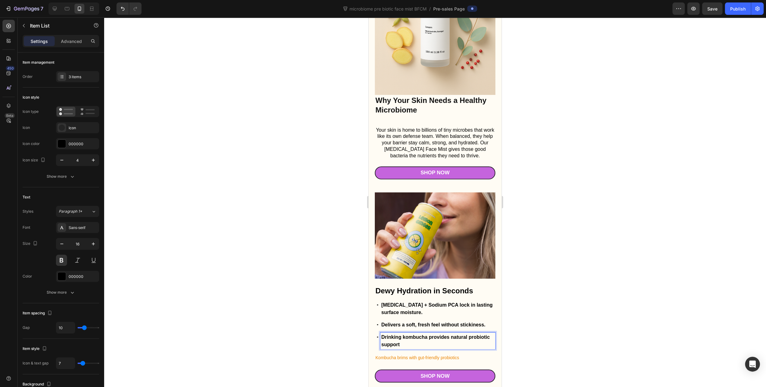
click at [415, 333] on p "Drinking kombucha provides natural probiotic support" at bounding box center [437, 340] width 113 height 15
drag, startPoint x: 405, startPoint y: 331, endPoint x: 379, endPoint y: 323, distance: 27.5
click at [379, 332] on div "Drinking kombucha provides natural probiotic support" at bounding box center [436, 340] width 118 height 17
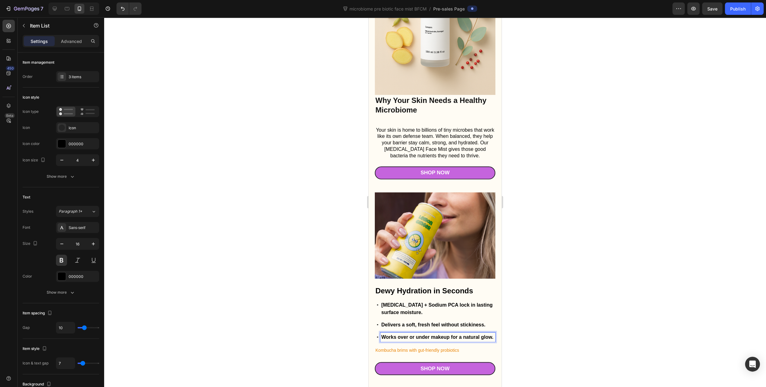
click at [587, 298] on div at bounding box center [435, 201] width 662 height 369
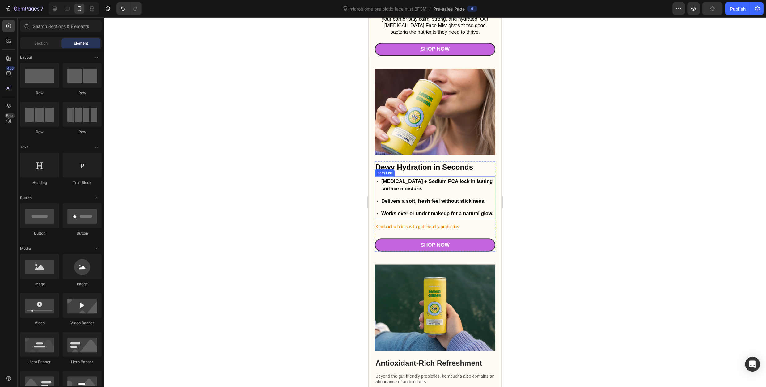
scroll to position [895, 0]
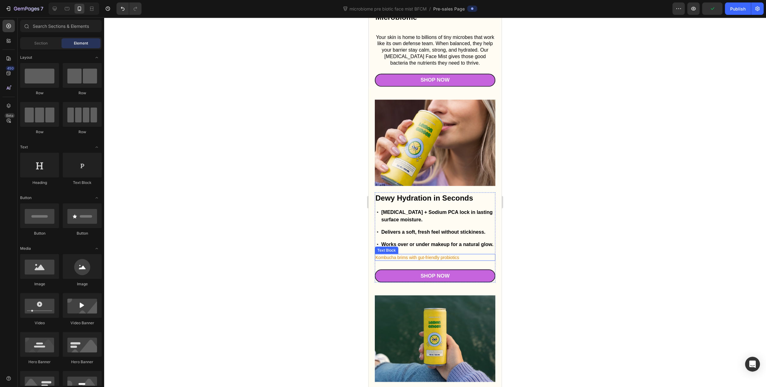
drag, startPoint x: 436, startPoint y: 248, endPoint x: 422, endPoint y: 250, distance: 13.7
click at [436, 254] on p "Kombucha brims with gut-friendly probiotics" at bounding box center [434, 257] width 119 height 6
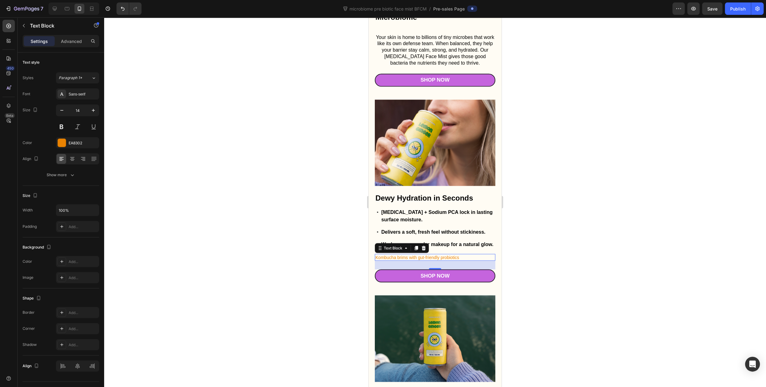
click at [424, 254] on p "Kombucha brims with gut-friendly probiotics" at bounding box center [434, 257] width 119 height 6
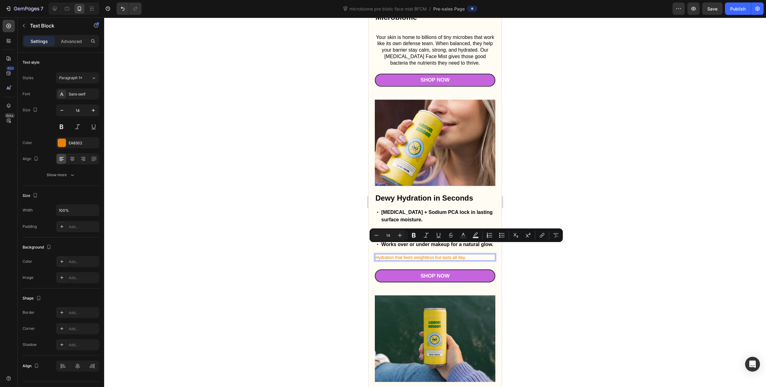
click at [543, 276] on div at bounding box center [435, 201] width 662 height 369
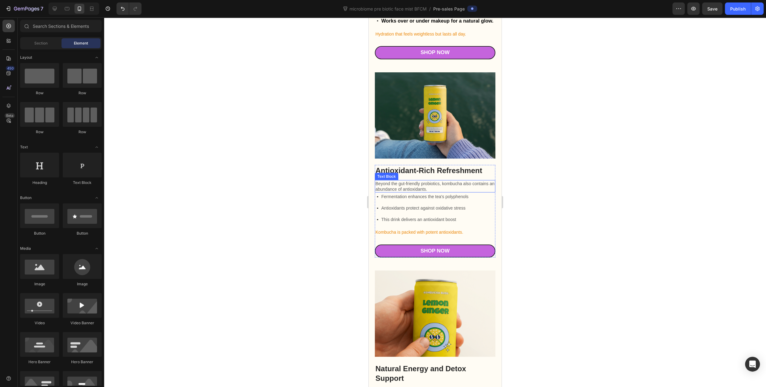
scroll to position [1018, 0]
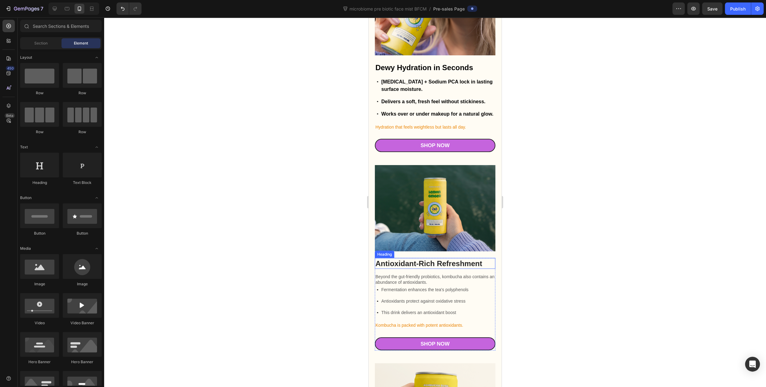
click at [417, 259] on h2 "Antioxidant-Rich Refreshment" at bounding box center [435, 263] width 120 height 11
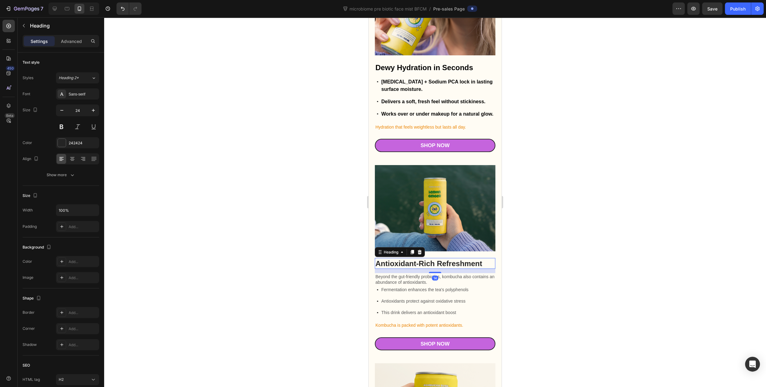
click at [417, 259] on h2 "Antioxidant-Rich Refreshment" at bounding box center [435, 263] width 120 height 11
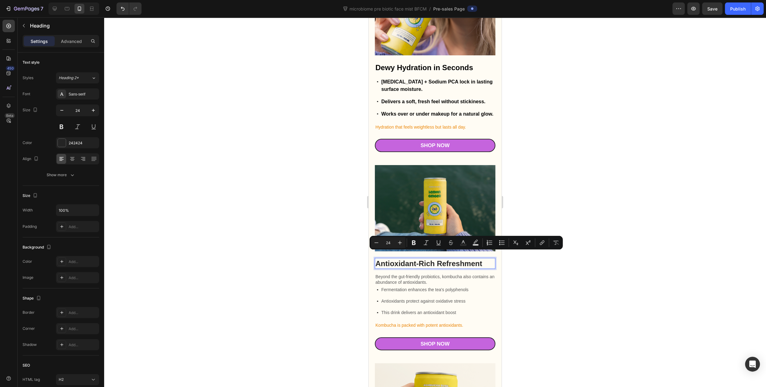
click at [438, 260] on p "Antioxidant-Rich Refreshment" at bounding box center [434, 263] width 119 height 10
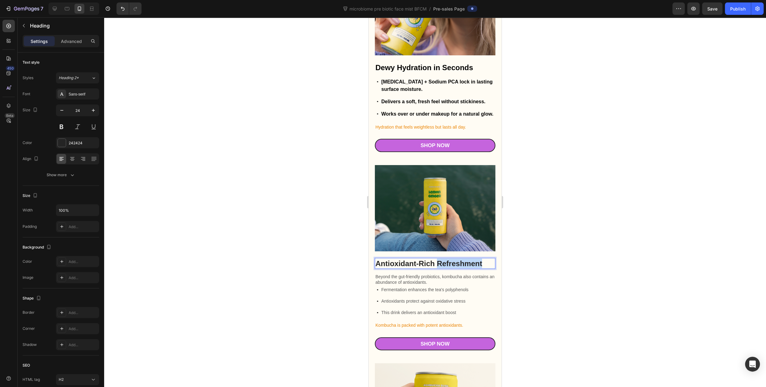
click at [439, 260] on p "Antioxidant-Rich Refreshment" at bounding box center [434, 263] width 119 height 10
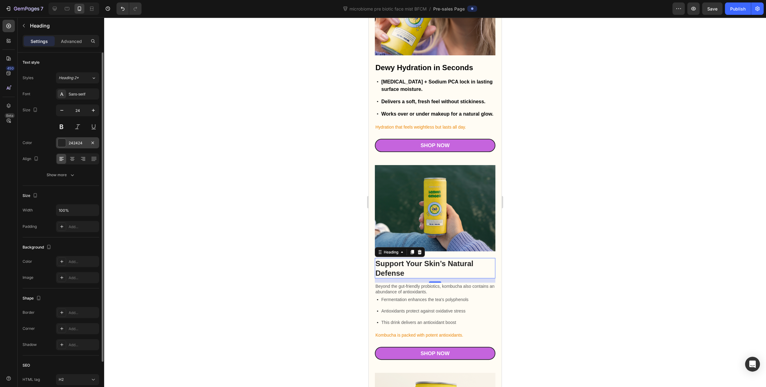
click at [74, 143] on div "242424" at bounding box center [78, 143] width 18 height 6
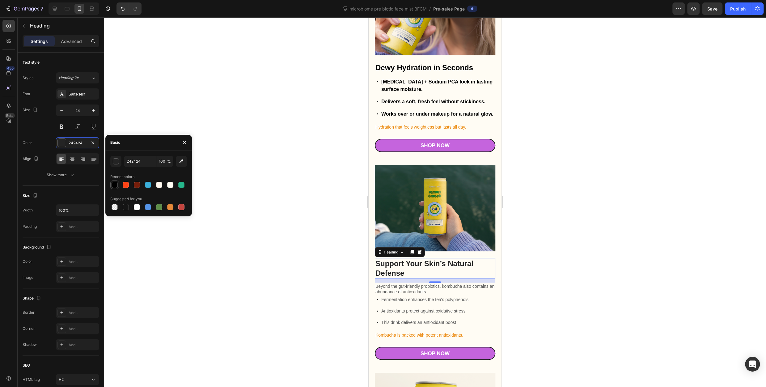
click at [117, 187] on div at bounding box center [115, 185] width 6 height 6
type input "000000"
click at [423, 69] on p "Dewy Hydration in Seconds" at bounding box center [434, 67] width 119 height 10
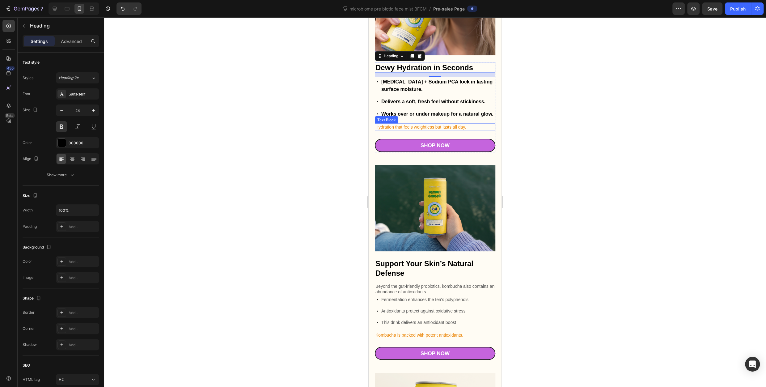
scroll to position [1080, 0]
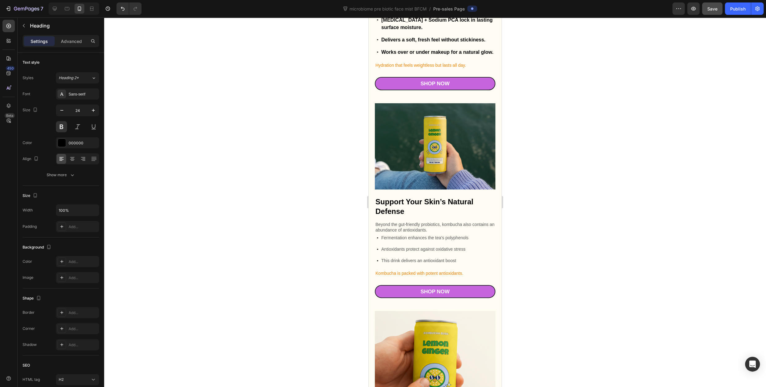
click at [711, 9] on span "Save" at bounding box center [712, 8] width 10 height 5
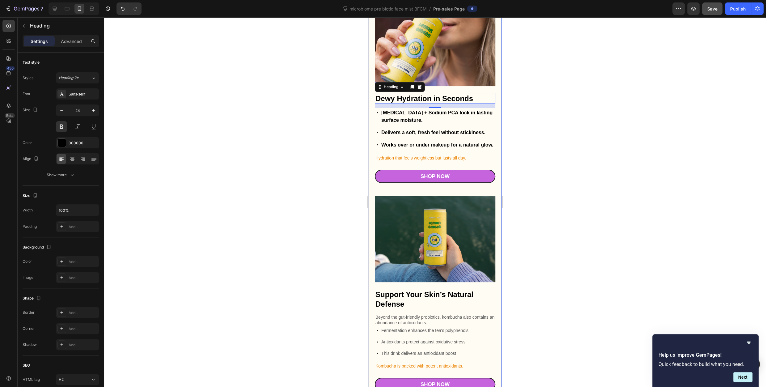
scroll to position [1049, 0]
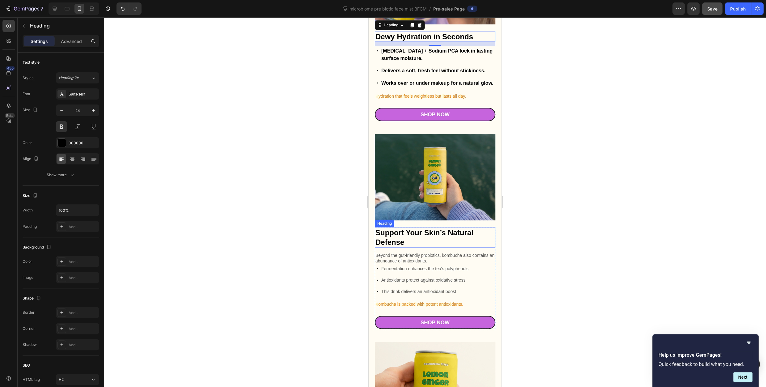
click at [583, 235] on div at bounding box center [435, 201] width 662 height 369
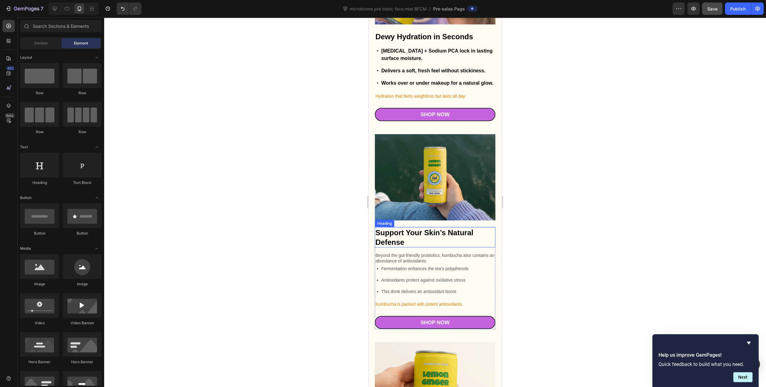
scroll to position [1080, 0]
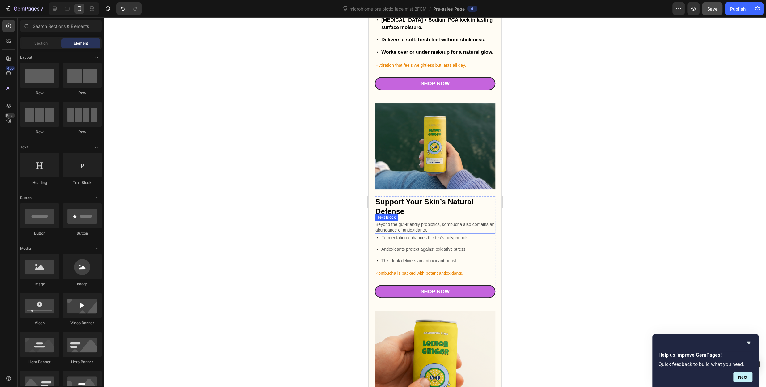
click at [425, 221] on p "Beyond the gut-friendly probiotics, kombucha also contains an abundance of anti…" at bounding box center [434, 226] width 119 height 11
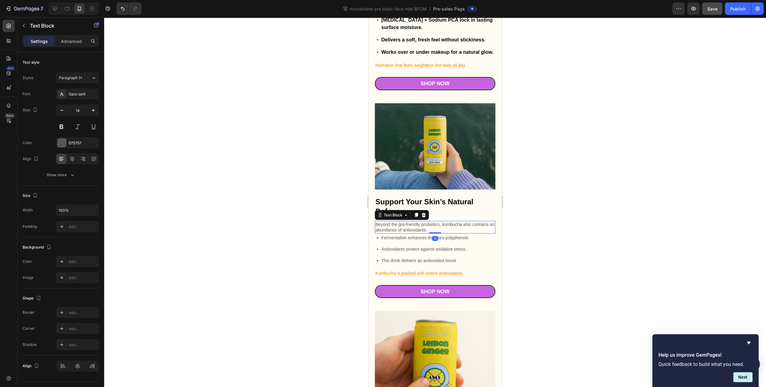
click at [422, 213] on icon at bounding box center [424, 215] width 4 height 4
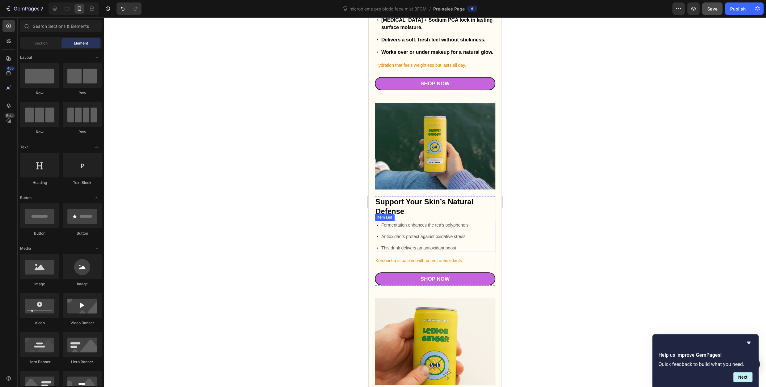
click at [442, 221] on p "Fermentation enhances the tea's polyphenols" at bounding box center [424, 224] width 87 height 6
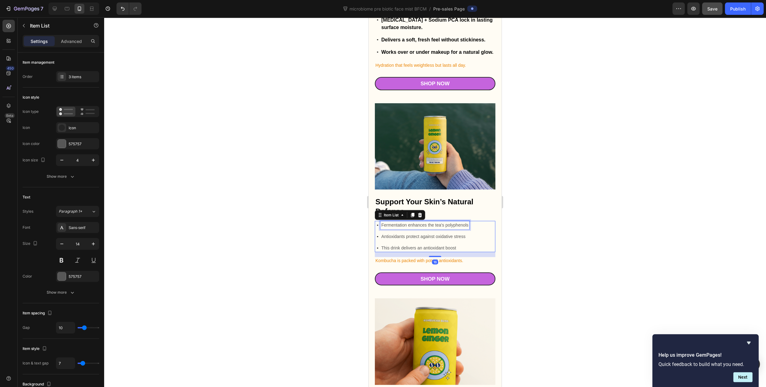
click at [442, 221] on p "Fermentation enhances the tea's polyphenols" at bounding box center [424, 224] width 87 height 6
click at [459, 221] on p "Fermentation enhances the tea's polyphenols" at bounding box center [424, 224] width 87 height 6
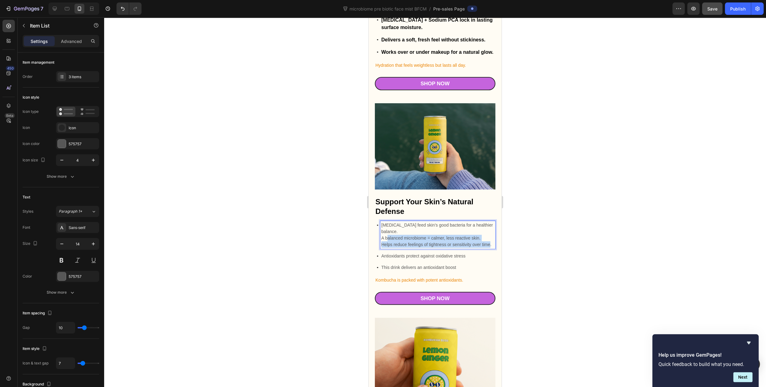
drag, startPoint x: 488, startPoint y: 238, endPoint x: 387, endPoint y: 229, distance: 102.0
click at [386, 229] on div "[MEDICAL_DATA] feed skin’s good bacteria for a healthier balance. A balanced mi…" at bounding box center [437, 235] width 115 height 28
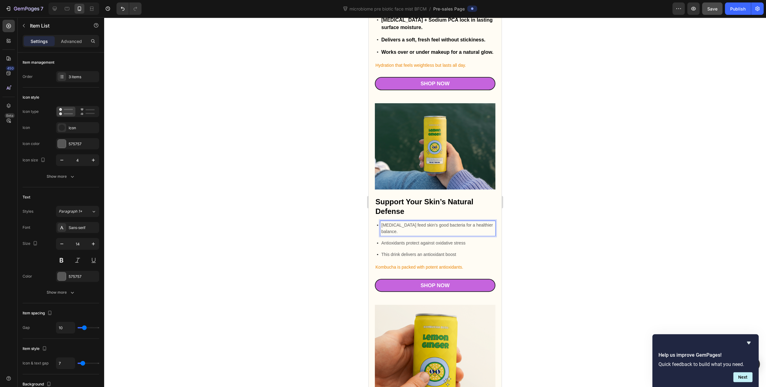
click at [424, 239] on p "Antioxidants protect against oxidative stress" at bounding box center [437, 242] width 113 height 6
click at [439, 239] on p "Antioxidants protect against oxidative stress" at bounding box center [437, 242] width 113 height 6
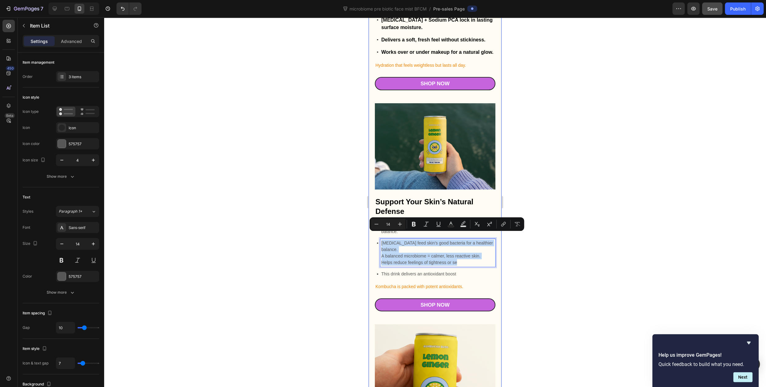
drag, startPoint x: 437, startPoint y: 250, endPoint x: 738, endPoint y: 246, distance: 300.9
click at [369, 229] on div "Dewy Hydration in Seconds Heading [MEDICAL_DATA] + Sodium PCA lock in lasting s…" at bounding box center [435, 218] width 133 height 649
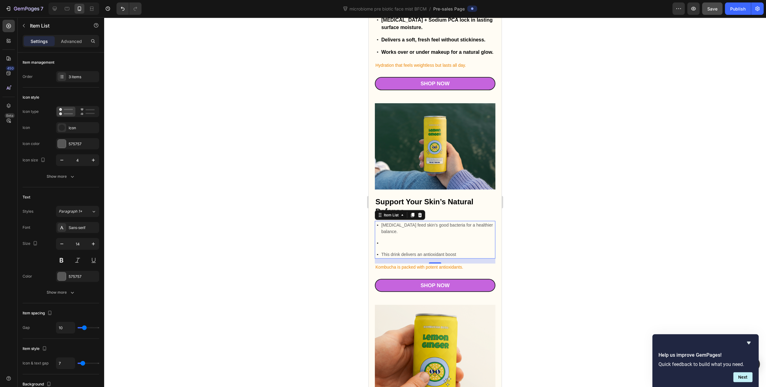
click at [427, 238] on div "Rich Text Editor. Editing area: main" at bounding box center [437, 242] width 115 height 8
click at [412, 251] on p "This drink delivers an antioxidant boost" at bounding box center [437, 254] width 113 height 6
click at [444, 251] on p "This drink delivers an antioxidant boost" at bounding box center [437, 254] width 113 height 6
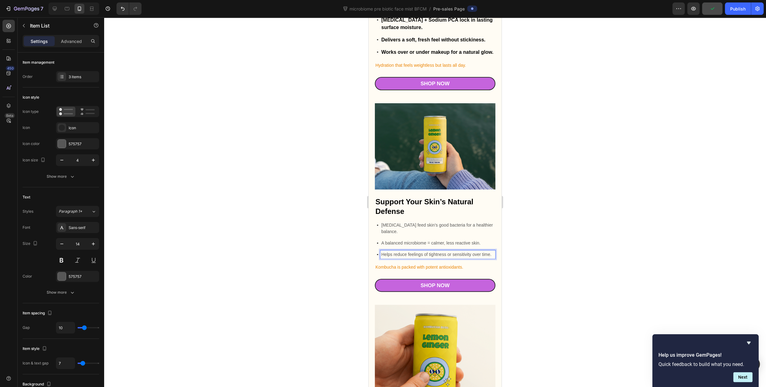
drag, startPoint x: 575, startPoint y: 246, endPoint x: 568, endPoint y: 240, distance: 9.4
click at [574, 246] on div at bounding box center [435, 201] width 662 height 369
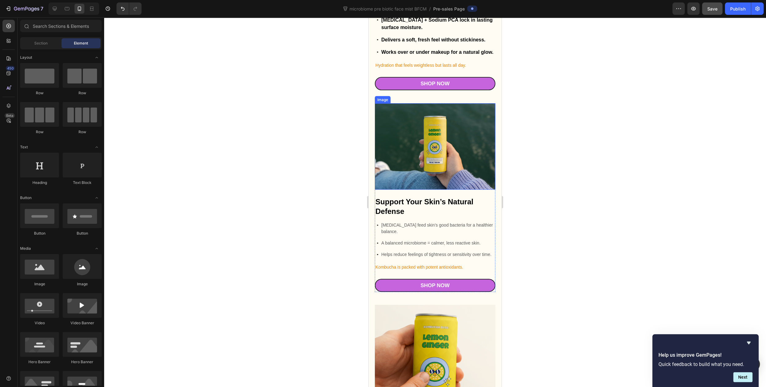
scroll to position [1018, 0]
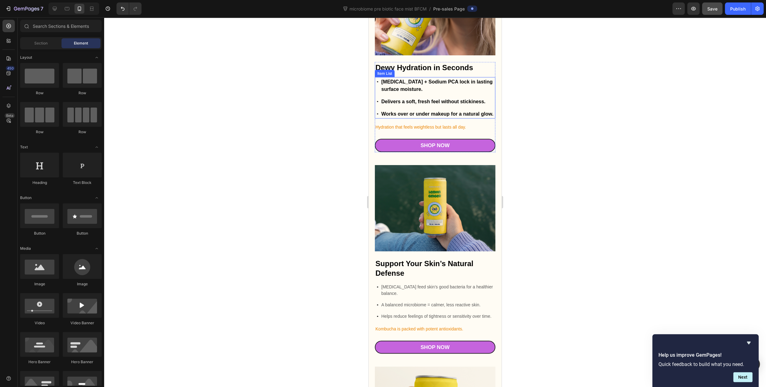
click at [439, 98] on p "Delivers a soft, fresh feel without stickiness." at bounding box center [437, 101] width 113 height 7
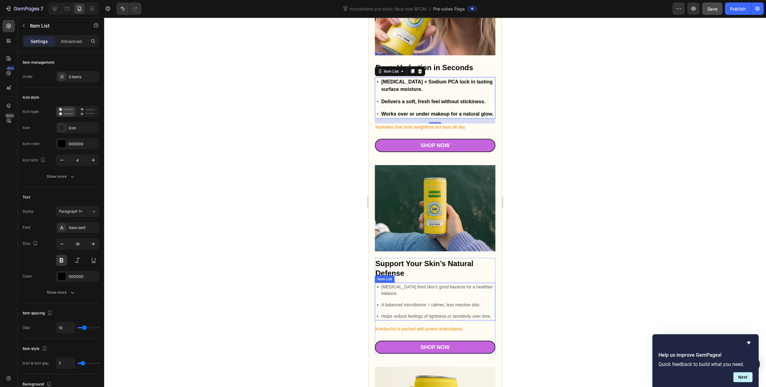
click at [430, 301] on p "A balanced microbiome = calmer, less reactive skin." at bounding box center [437, 304] width 113 height 6
click at [488, 300] on div "A balanced microbiome = calmer, less reactive skin." at bounding box center [437, 304] width 115 height 8
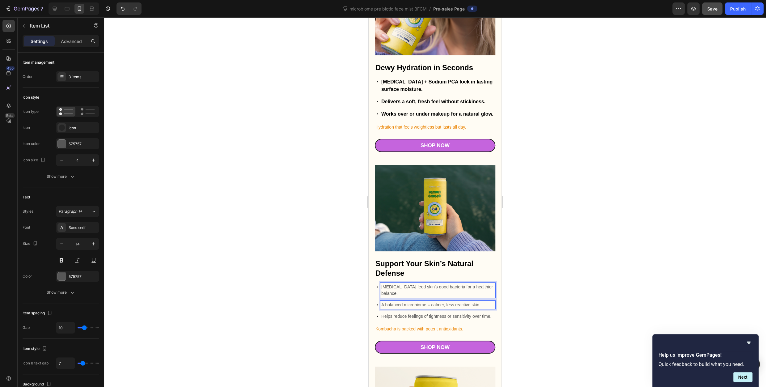
click at [491, 290] on div "[MEDICAL_DATA] feed skin’s good bacteria for a healthier balance." at bounding box center [437, 289] width 115 height 15
click at [378, 282] on div "[MEDICAL_DATA] feed skin’s good bacteria for a healthier balance." at bounding box center [436, 289] width 118 height 15
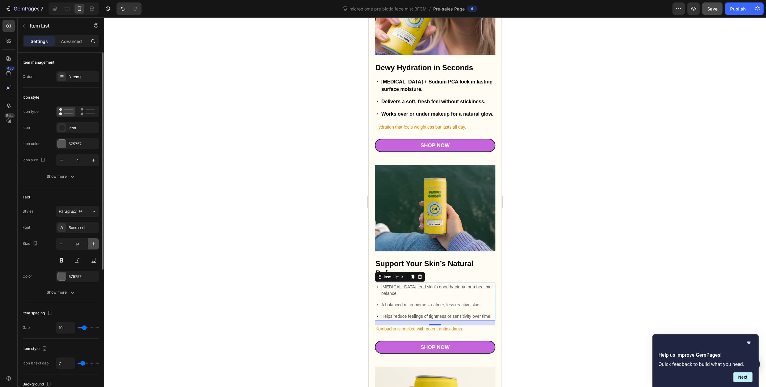
click at [91, 245] on icon "button" at bounding box center [93, 244] width 6 height 6
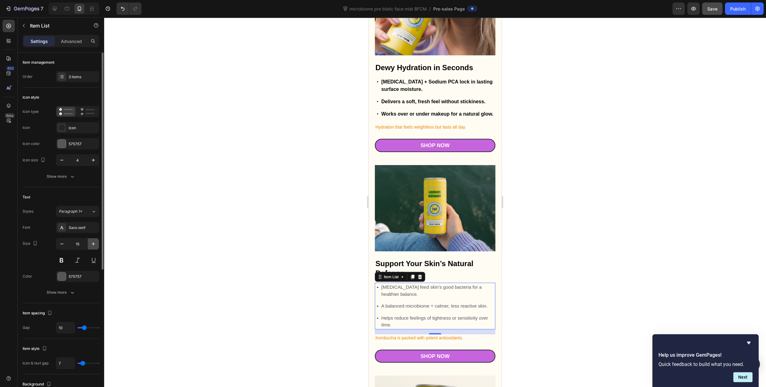
click at [91, 245] on icon "button" at bounding box center [93, 244] width 6 height 6
type input "16"
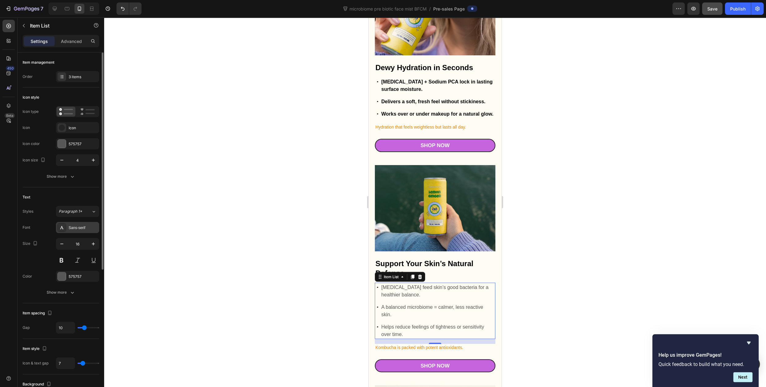
click at [87, 228] on div "Sans-serif" at bounding box center [83, 228] width 29 height 6
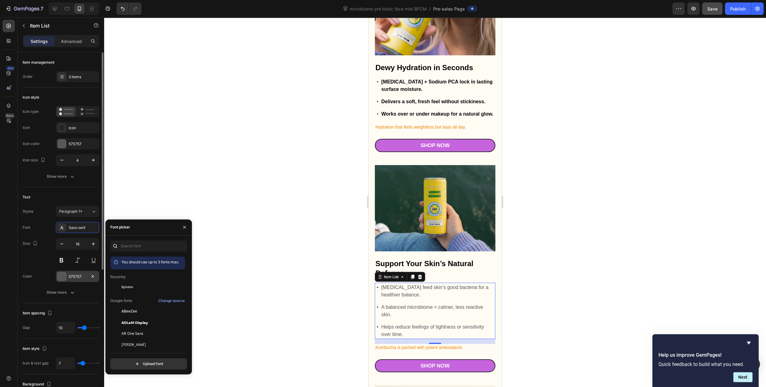
click at [80, 280] on div "575757" at bounding box center [77, 276] width 43 height 11
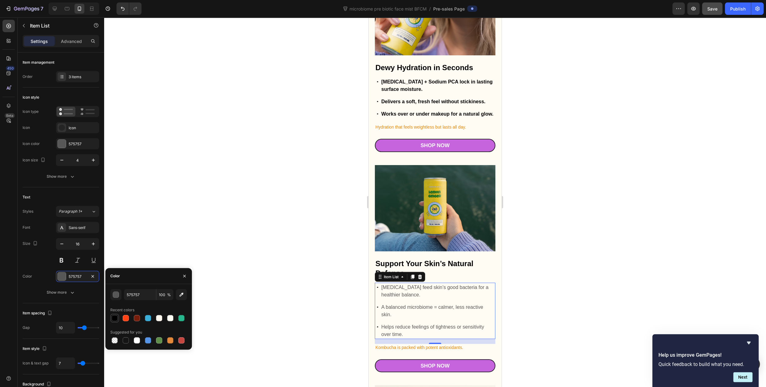
click at [118, 318] on div at bounding box center [114, 317] width 7 height 7
type input "000000"
click at [253, 256] on div at bounding box center [435, 201] width 662 height 369
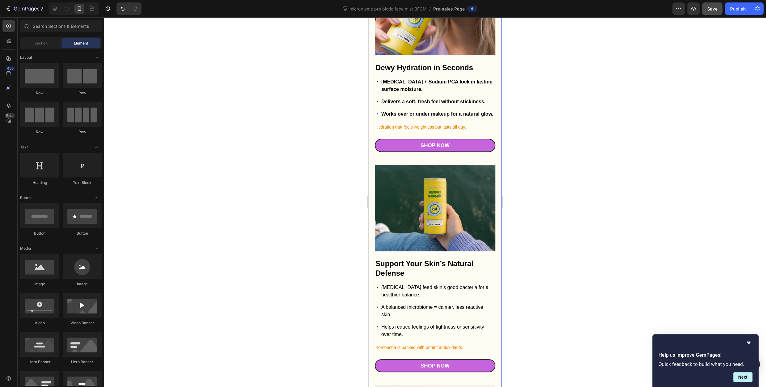
click at [378, 293] on div "[MEDICAL_DATA] feed skin’s good bacteria for a healthier balance. A balanced mi…" at bounding box center [436, 310] width 118 height 56
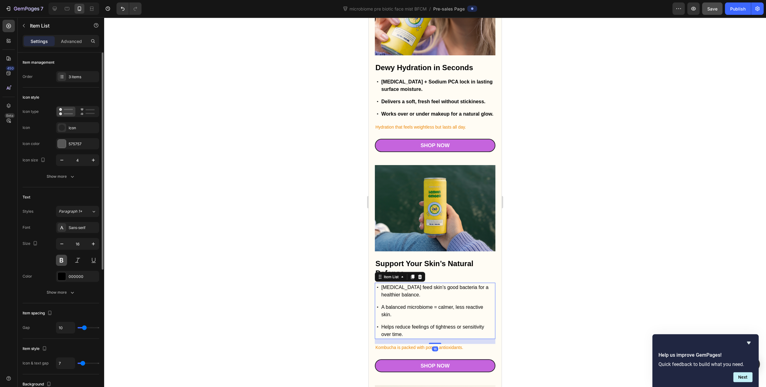
click at [62, 258] on button at bounding box center [61, 260] width 11 height 11
drag, startPoint x: 548, startPoint y: 231, endPoint x: 542, endPoint y: 229, distance: 6.8
click at [545, 231] on div at bounding box center [435, 201] width 662 height 369
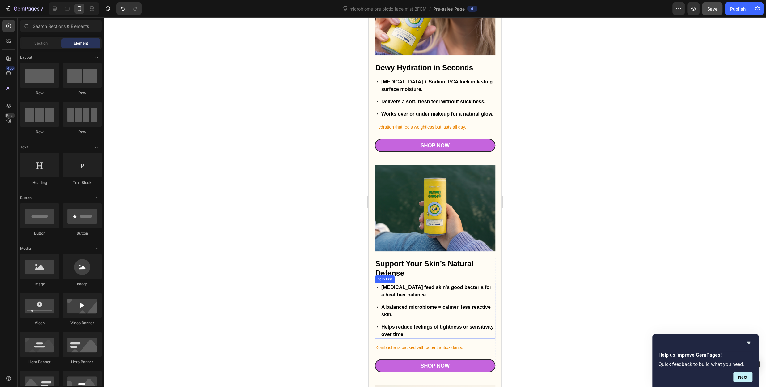
scroll to position [1049, 0]
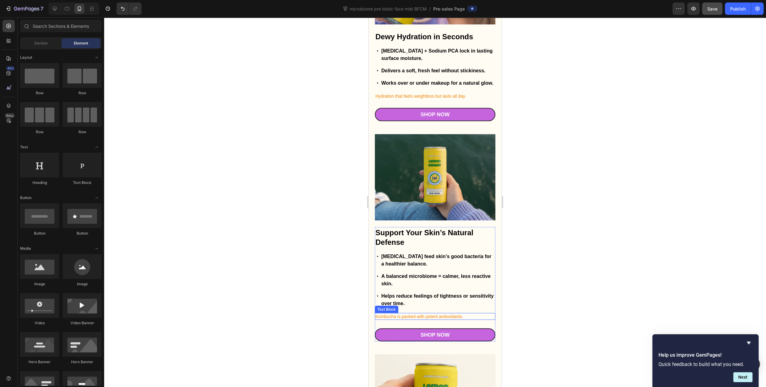
click at [465, 313] on p "Kombucha is packed with potent antioxidants." at bounding box center [434, 316] width 119 height 6
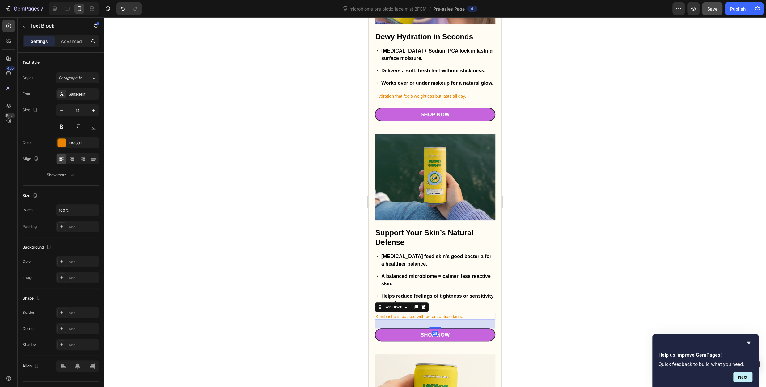
click at [465, 313] on p "Kombucha is packed with potent antioxidants." at bounding box center [434, 316] width 119 height 6
click at [590, 290] on div at bounding box center [435, 201] width 662 height 369
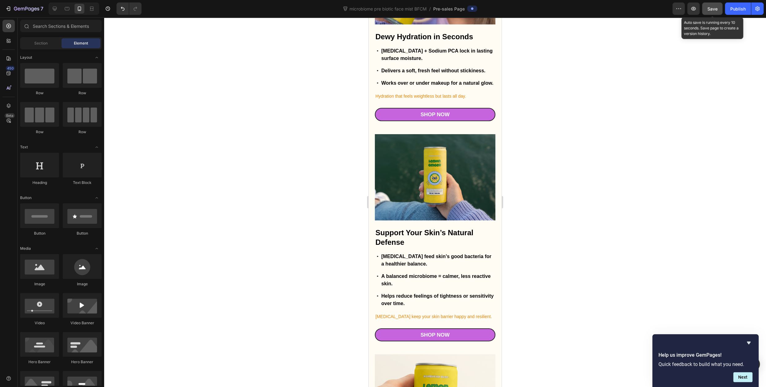
click at [708, 8] on span "Save" at bounding box center [712, 8] width 10 height 5
click at [710, 7] on span "Save" at bounding box center [712, 8] width 10 height 5
